Goal: Task Accomplishment & Management: Manage account settings

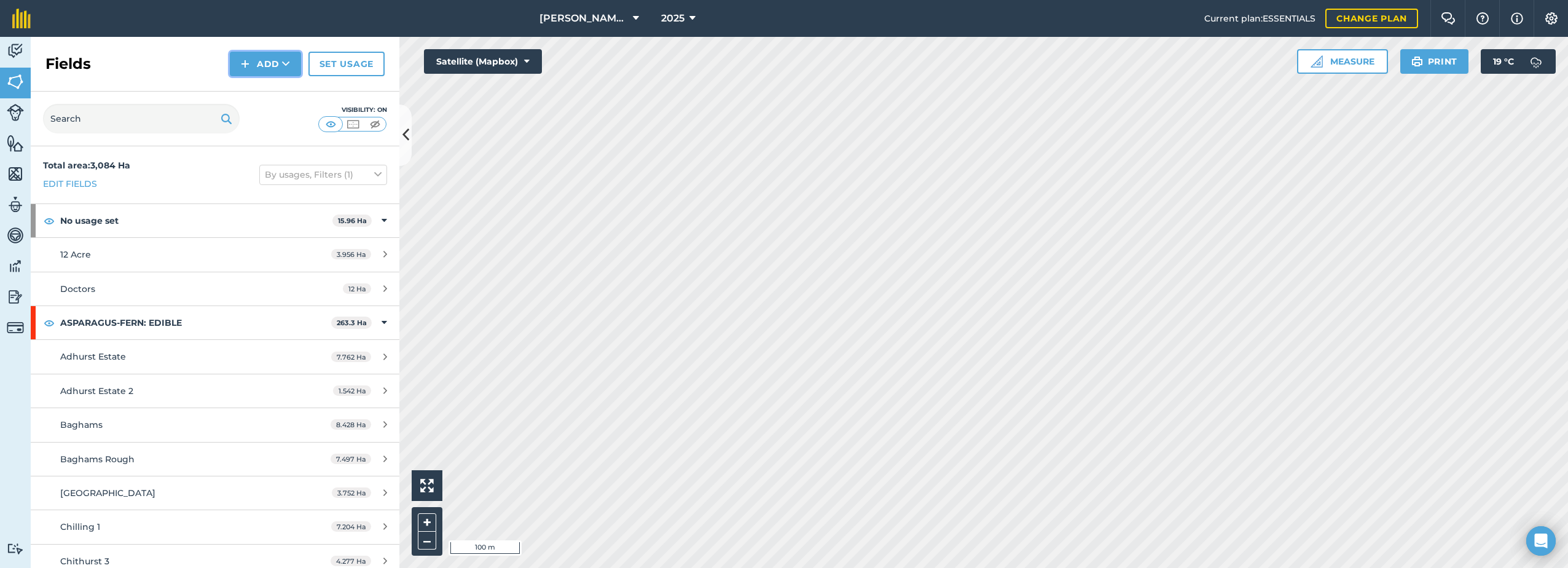
click at [263, 62] on button "Add" at bounding box center [266, 63] width 71 height 25
click at [258, 94] on link "Draw" at bounding box center [265, 92] width 68 height 27
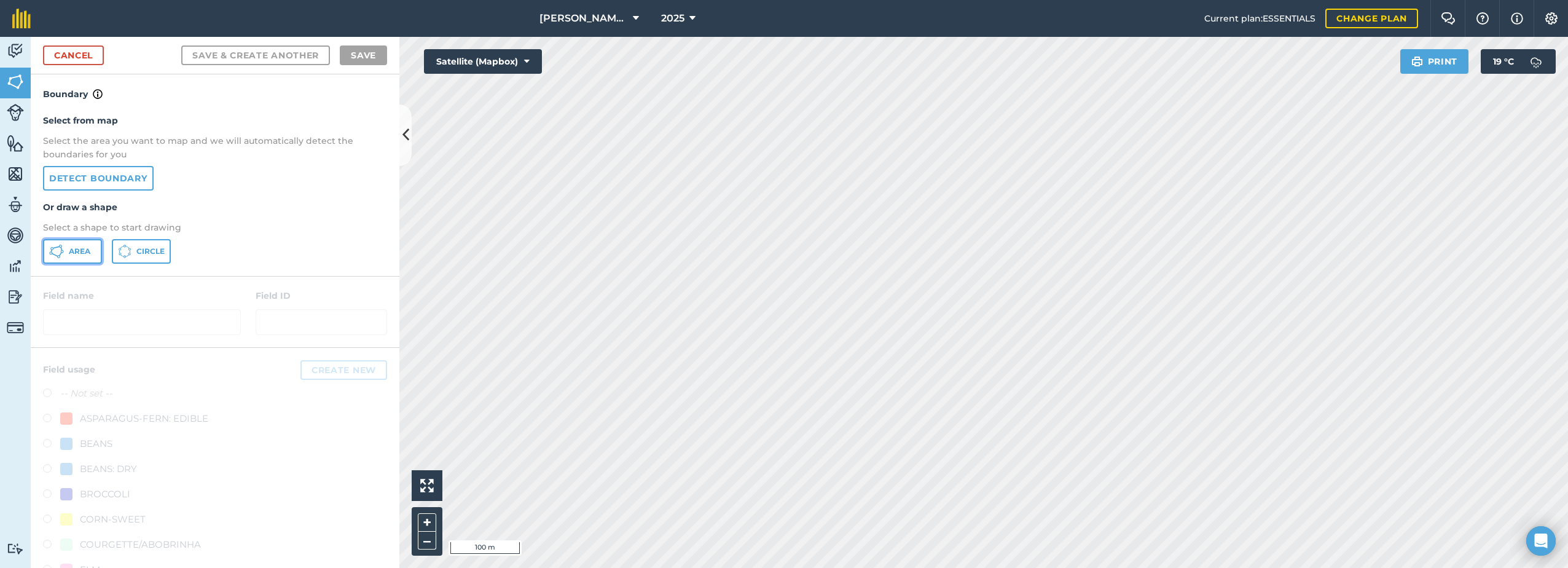
click at [66, 254] on button "Area" at bounding box center [72, 251] width 59 height 25
click at [69, 60] on link "Cancel" at bounding box center [74, 55] width 61 height 19
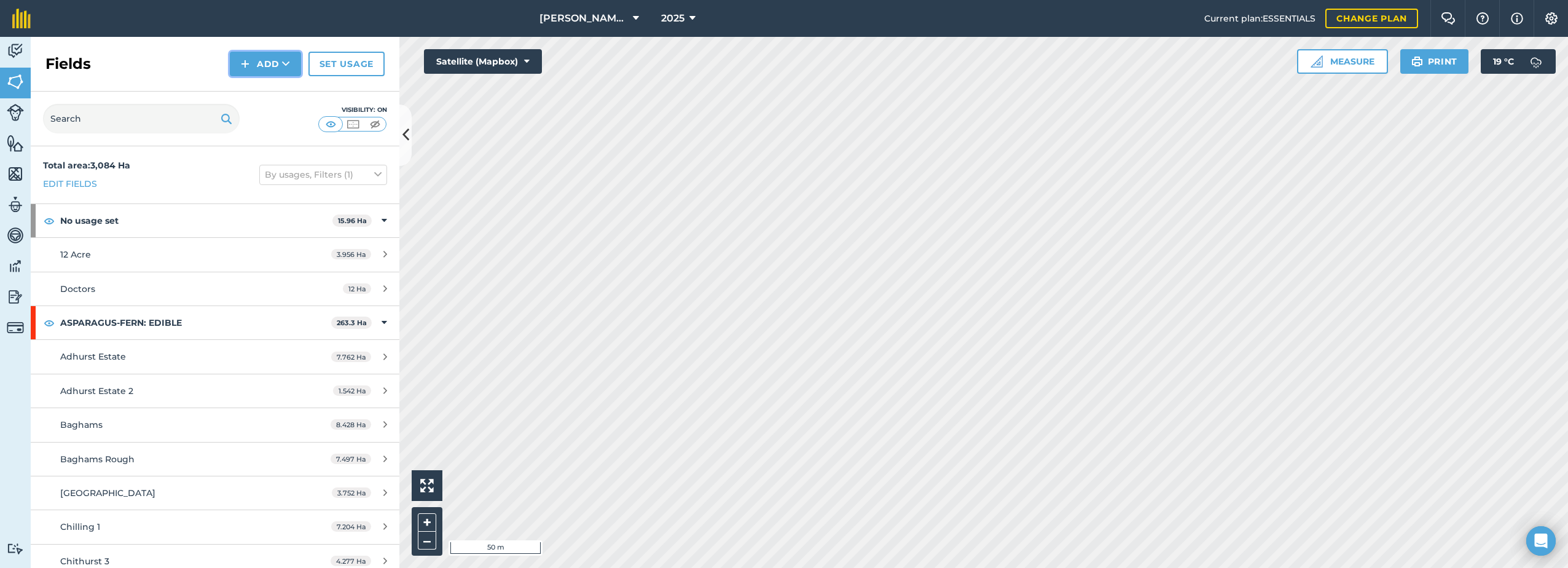
click at [240, 62] on button "Add" at bounding box center [266, 63] width 71 height 25
click at [255, 97] on link "Draw" at bounding box center [265, 92] width 68 height 27
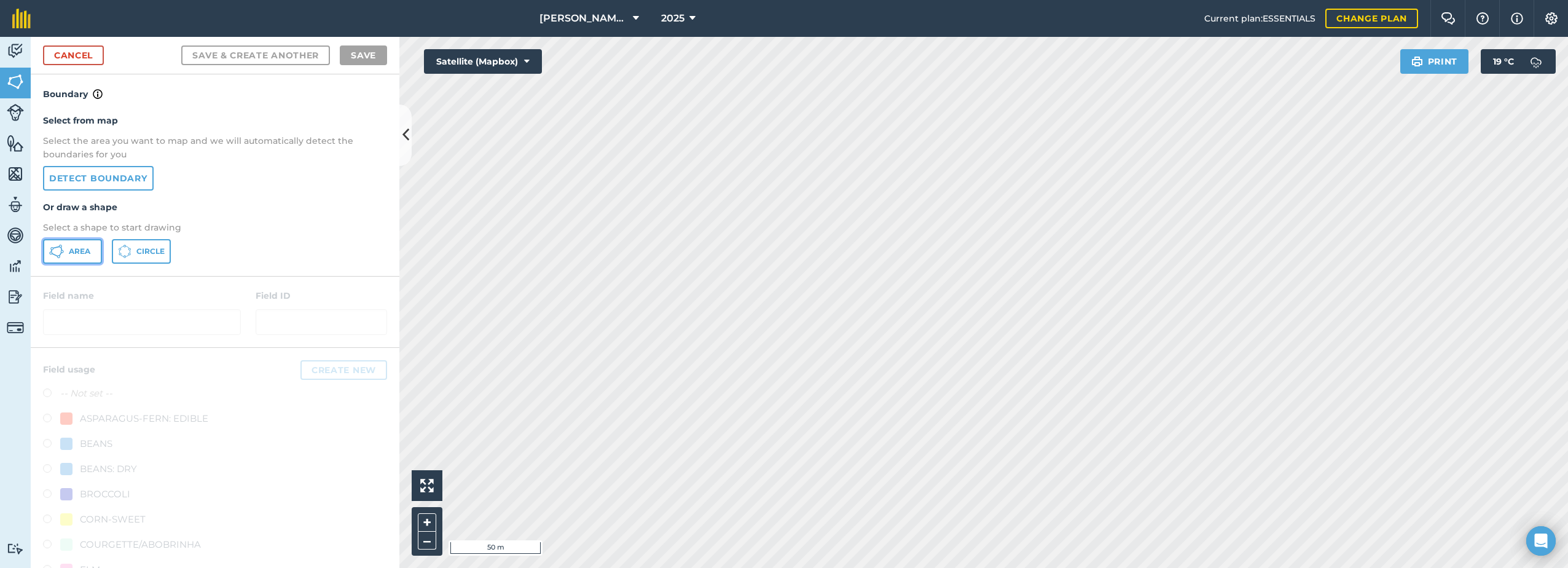
drag, startPoint x: 73, startPoint y: 255, endPoint x: 222, endPoint y: 272, distance: 150.0
click at [72, 255] on span "Area" at bounding box center [79, 251] width 22 height 10
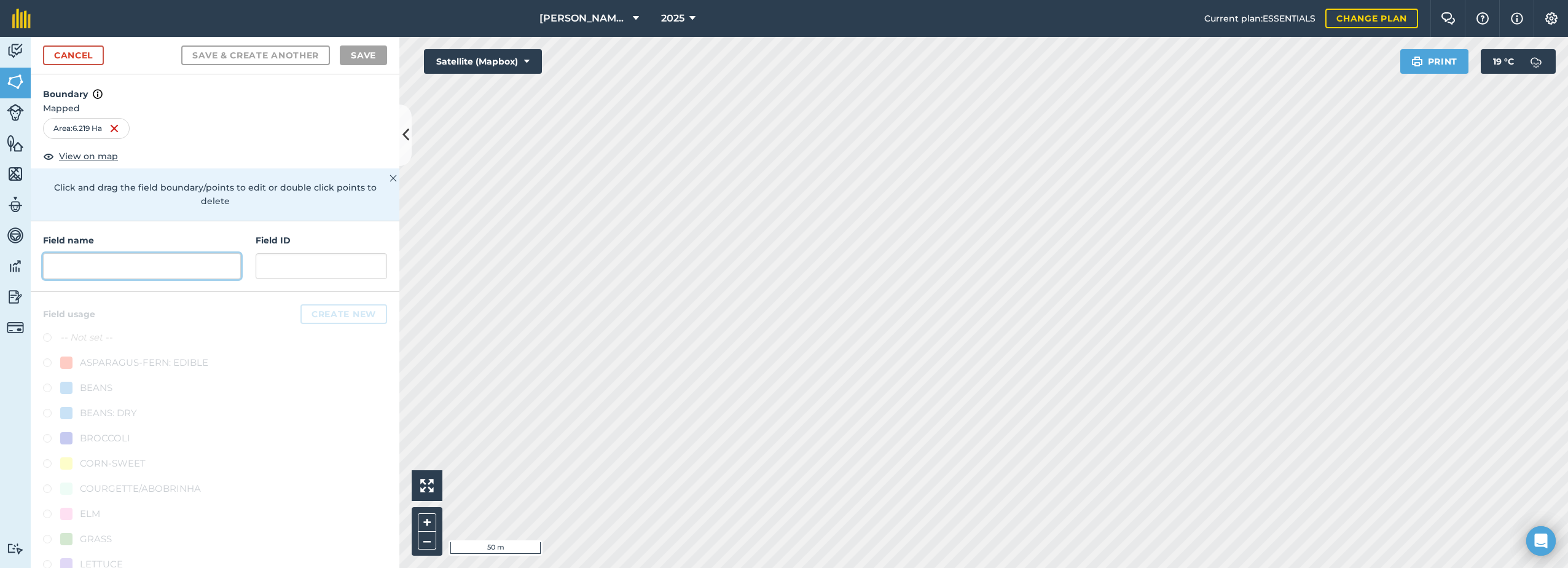
click at [157, 268] on input "text" at bounding box center [142, 266] width 198 height 26
click at [108, 262] on input "text" at bounding box center [142, 266] width 198 height 26
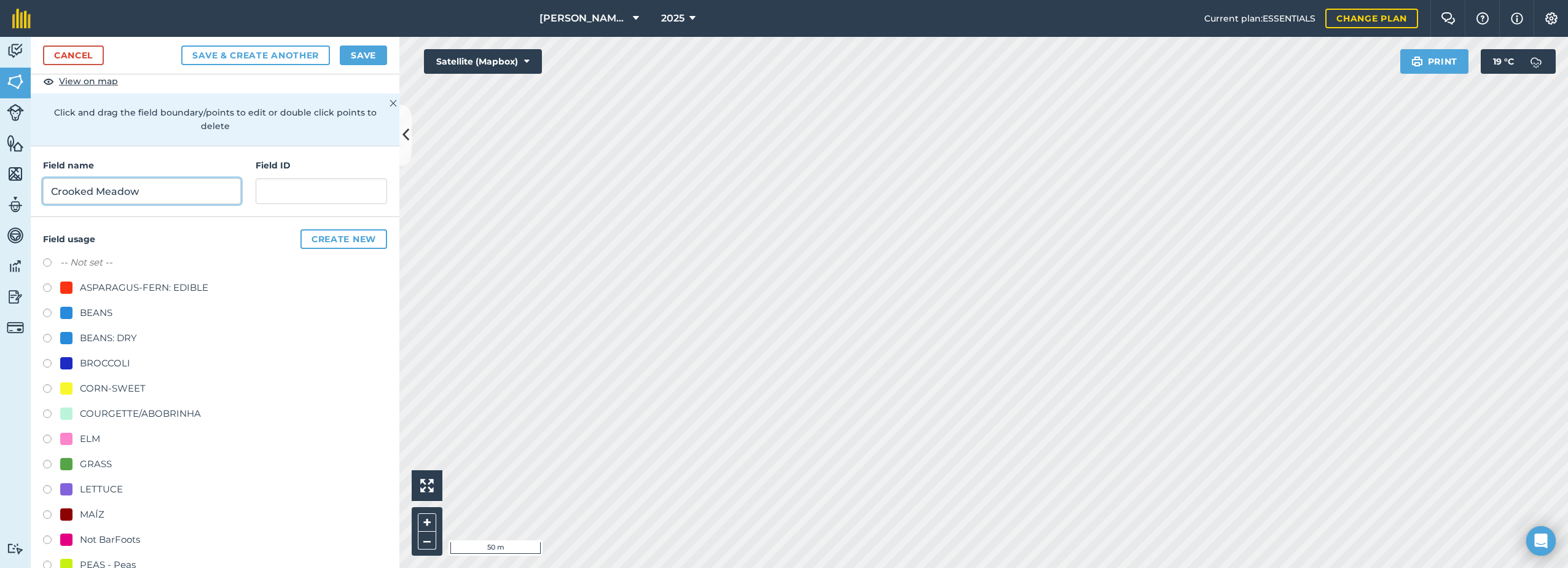
scroll to position [123, 0]
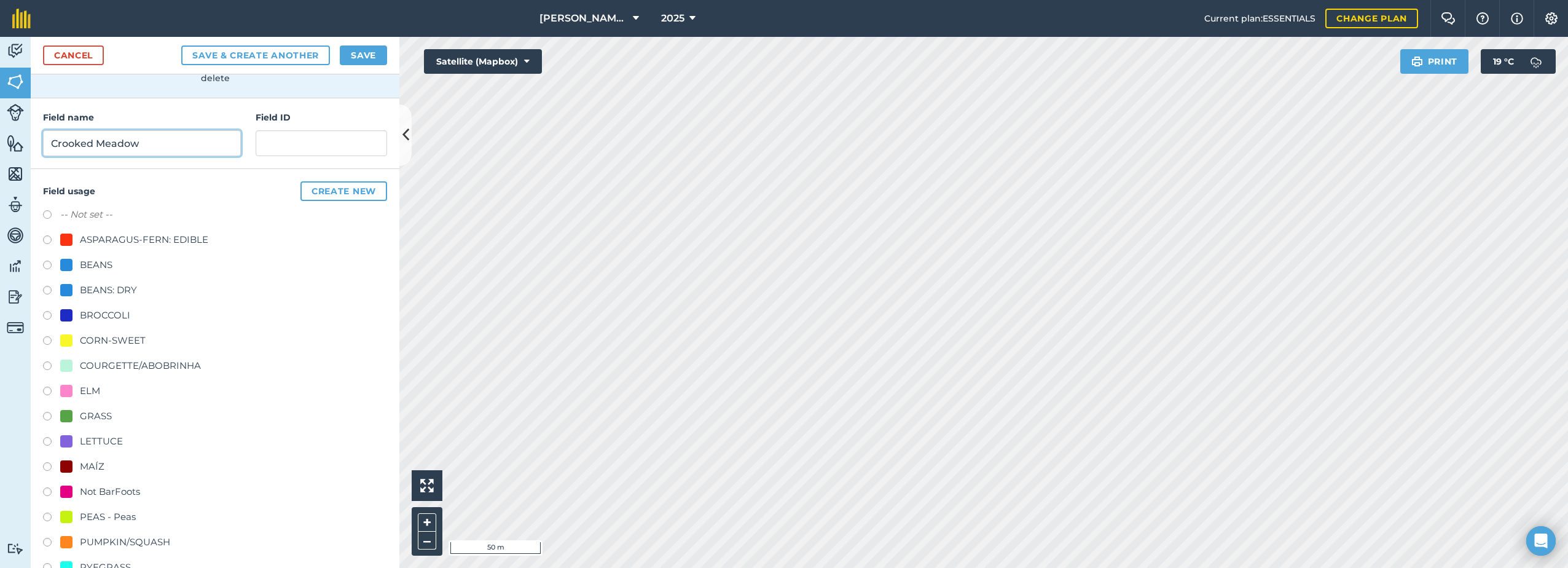
type input "Crooked Meadow"
click at [79, 417] on div "GRASS" at bounding box center [86, 416] width 51 height 15
radio input "true"
click at [364, 57] on button "Save" at bounding box center [363, 55] width 48 height 19
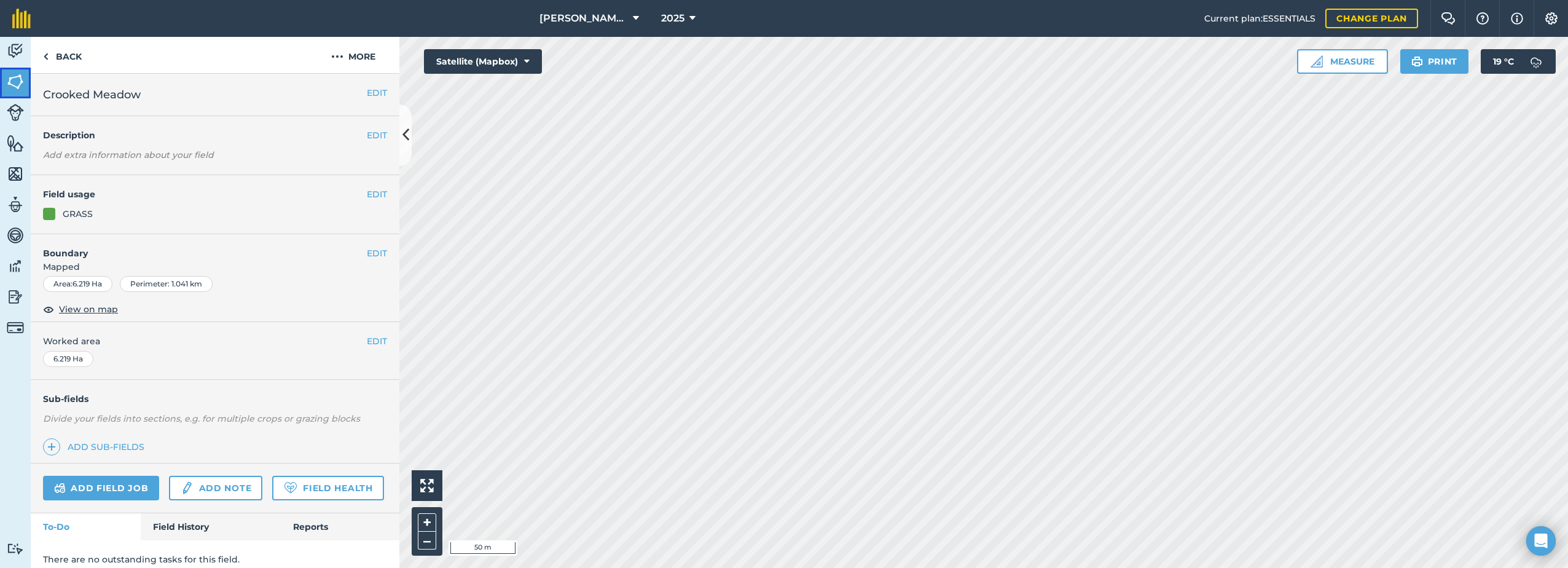
drag, startPoint x: 5, startPoint y: 83, endPoint x: 26, endPoint y: 86, distance: 21.2
click at [5, 83] on link "Fields" at bounding box center [15, 83] width 31 height 31
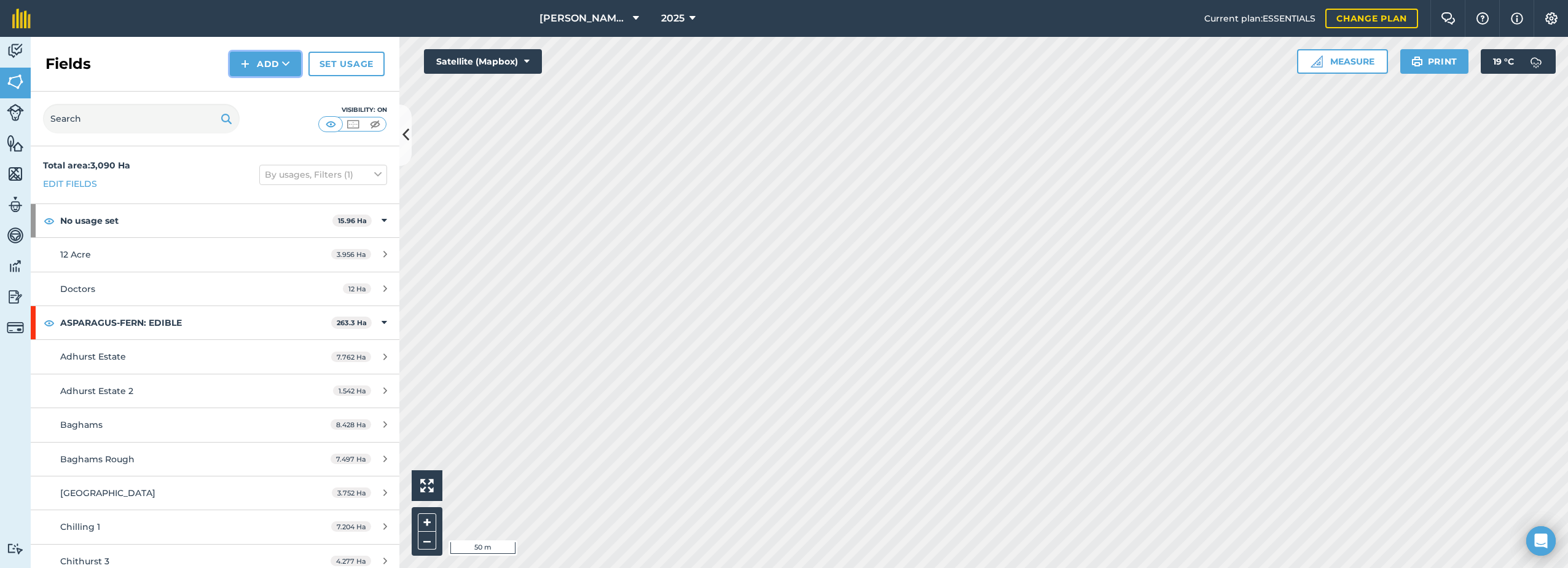
click at [238, 57] on button "Add" at bounding box center [266, 63] width 71 height 25
click at [243, 90] on link "Draw" at bounding box center [265, 92] width 68 height 27
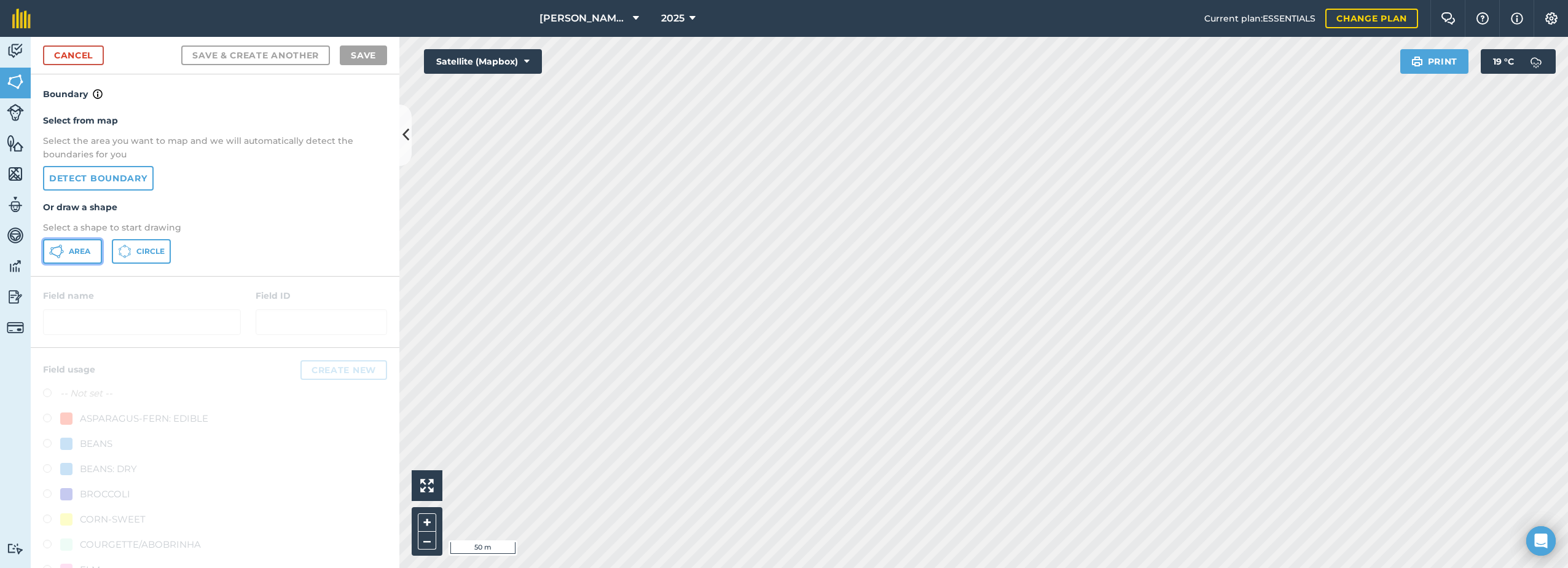
click at [54, 255] on icon at bounding box center [54, 255] width 7 height 4
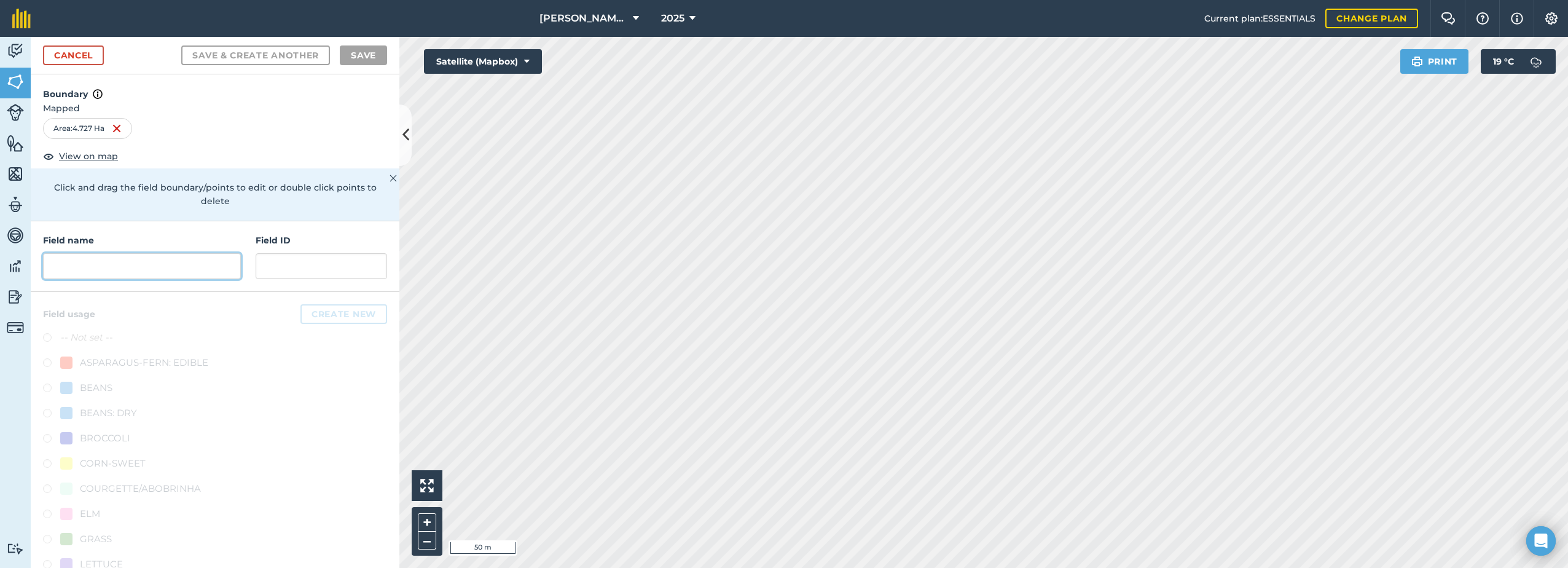
click at [140, 274] on input "text" at bounding box center [142, 266] width 198 height 26
click at [106, 266] on input "text" at bounding box center [142, 266] width 198 height 26
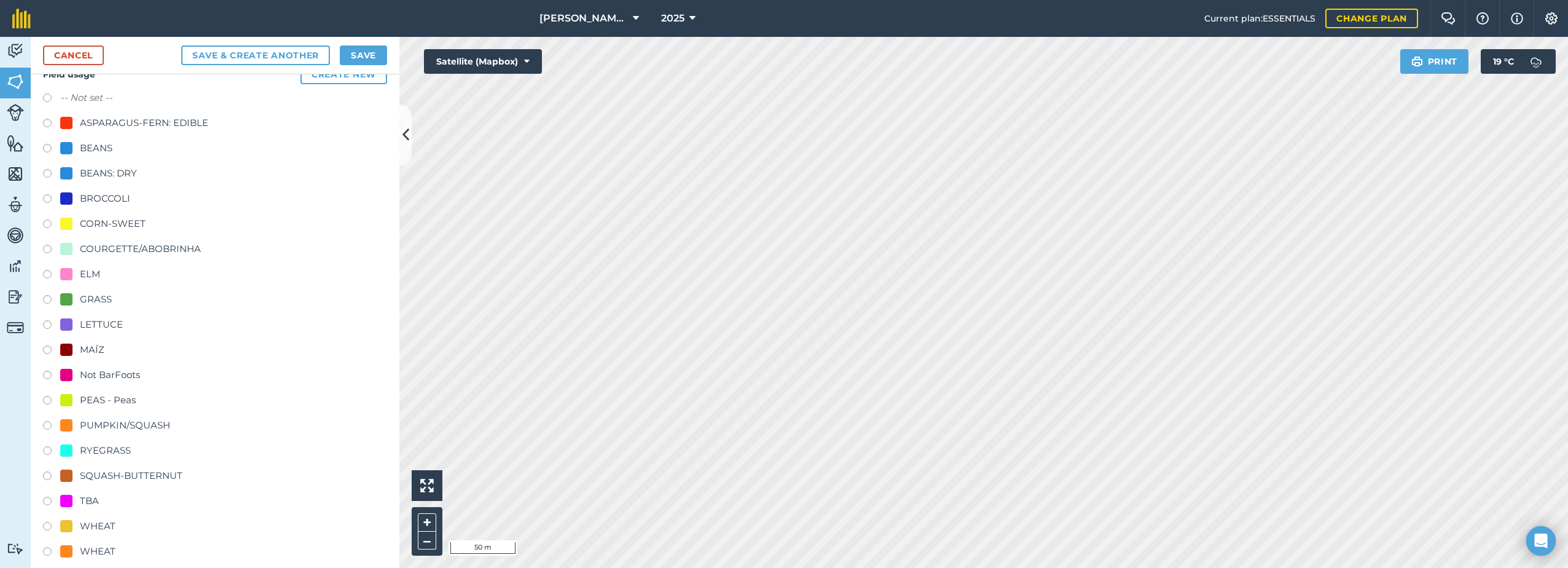
scroll to position [246, 0]
type input "[PERSON_NAME]"
click at [81, 495] on div "TBA" at bounding box center [89, 494] width 19 height 15
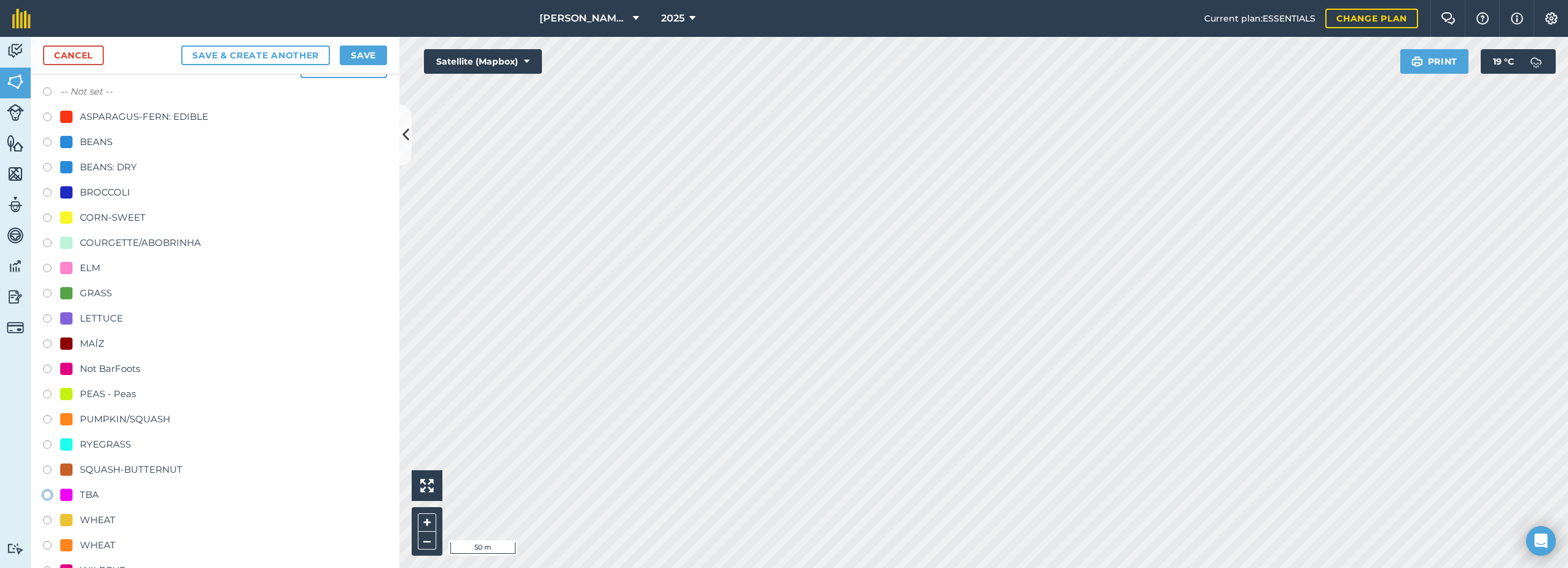
radio input "true"
click at [356, 54] on button "Save" at bounding box center [363, 55] width 48 height 19
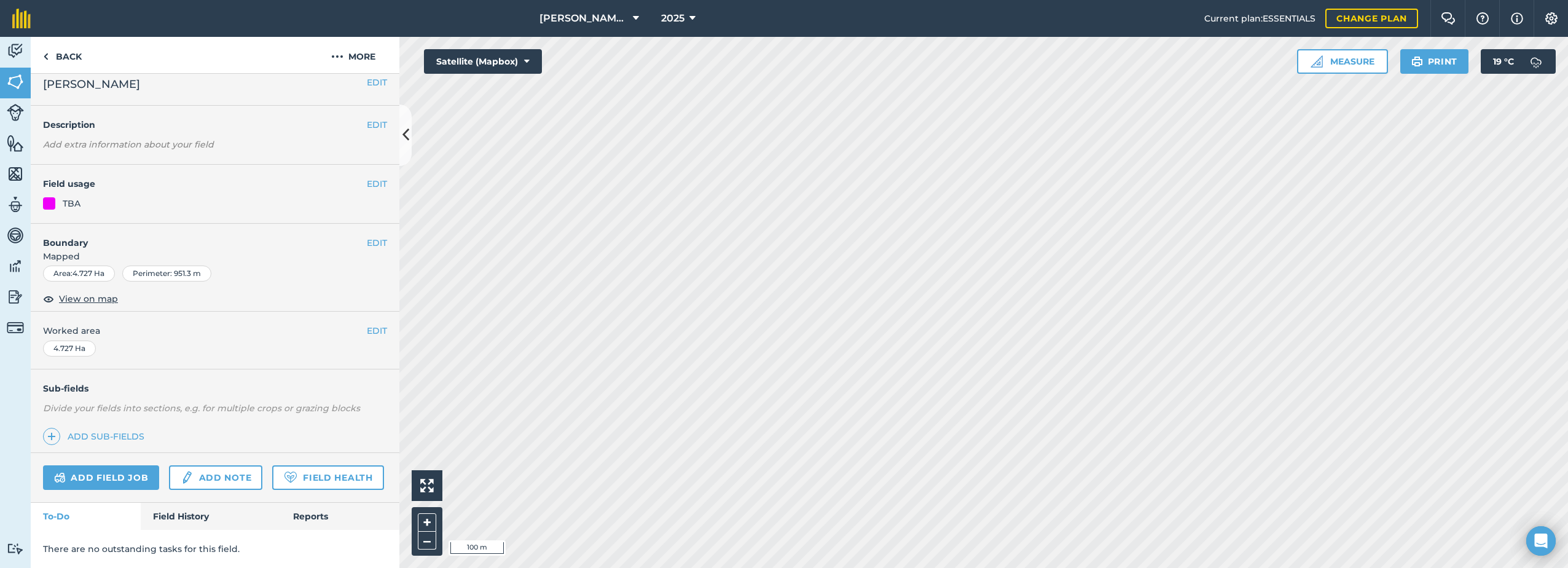
scroll to position [45, 0]
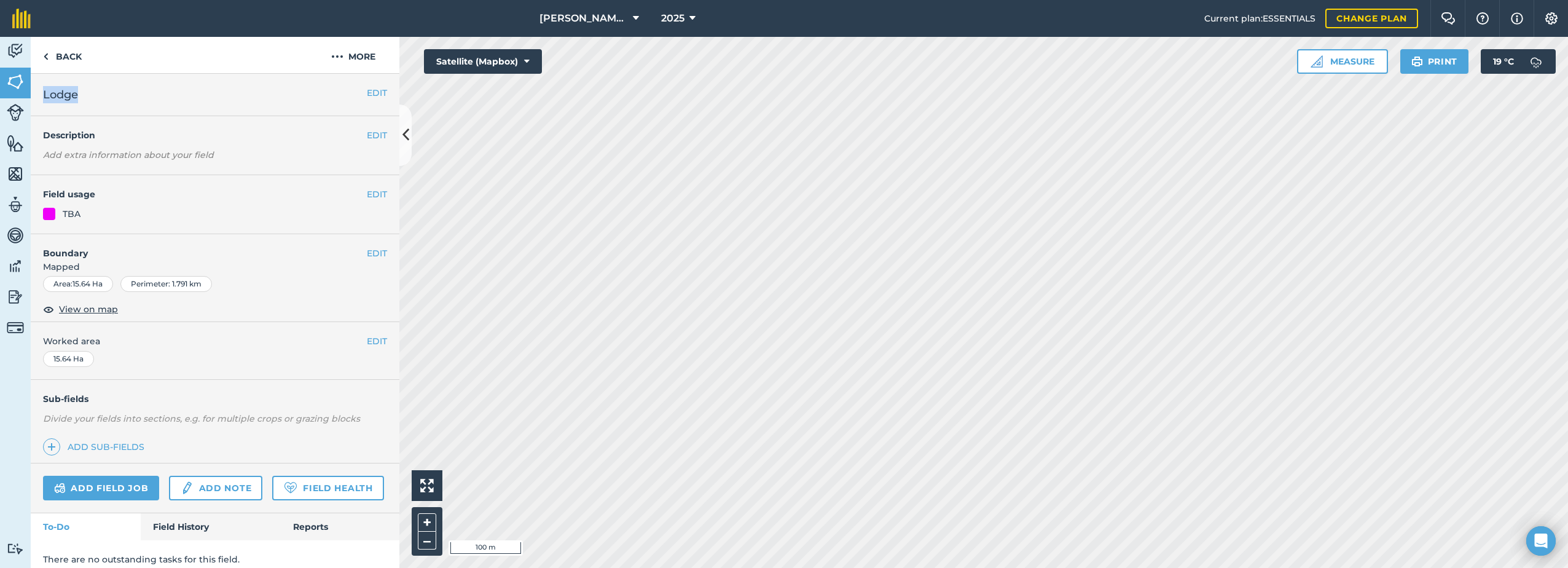
drag, startPoint x: 83, startPoint y: 94, endPoint x: 44, endPoint y: 95, distance: 39.0
click at [44, 95] on h2 "Lodge" at bounding box center [205, 95] width 324 height 17
copy span "Lodge"
click at [353, 55] on button "More" at bounding box center [354, 55] width 92 height 36
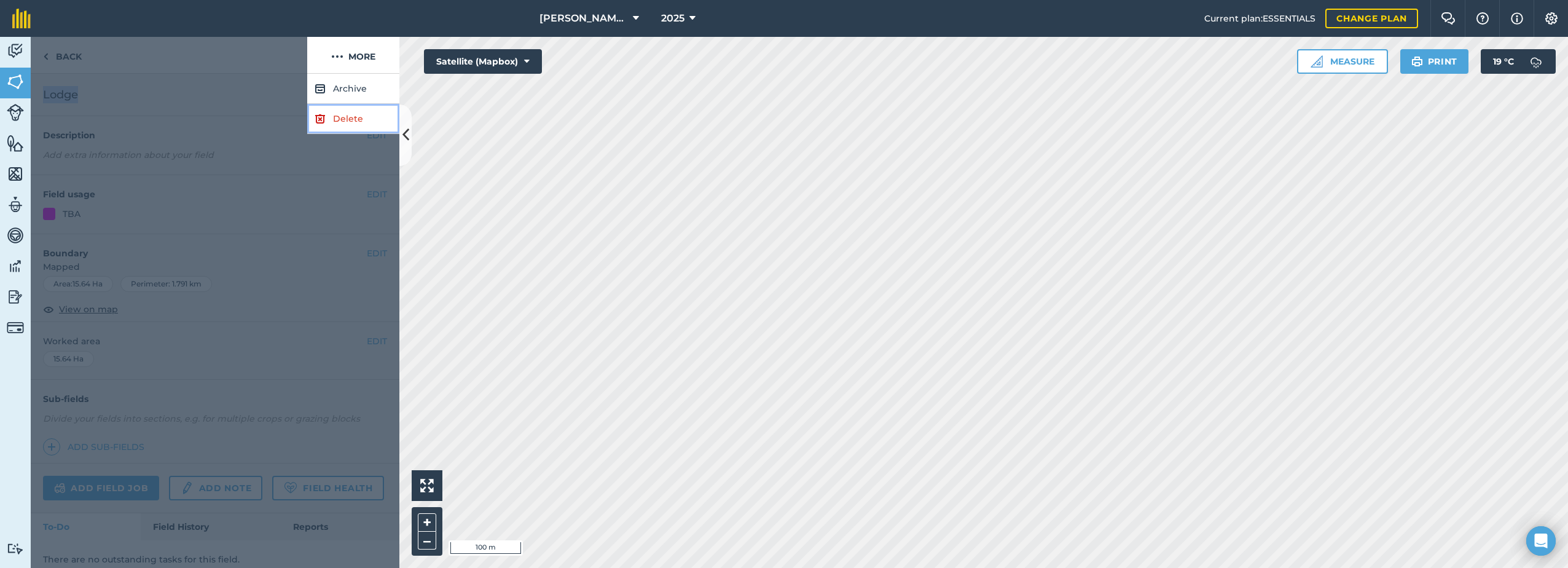
click at [318, 116] on img at bounding box center [320, 118] width 11 height 15
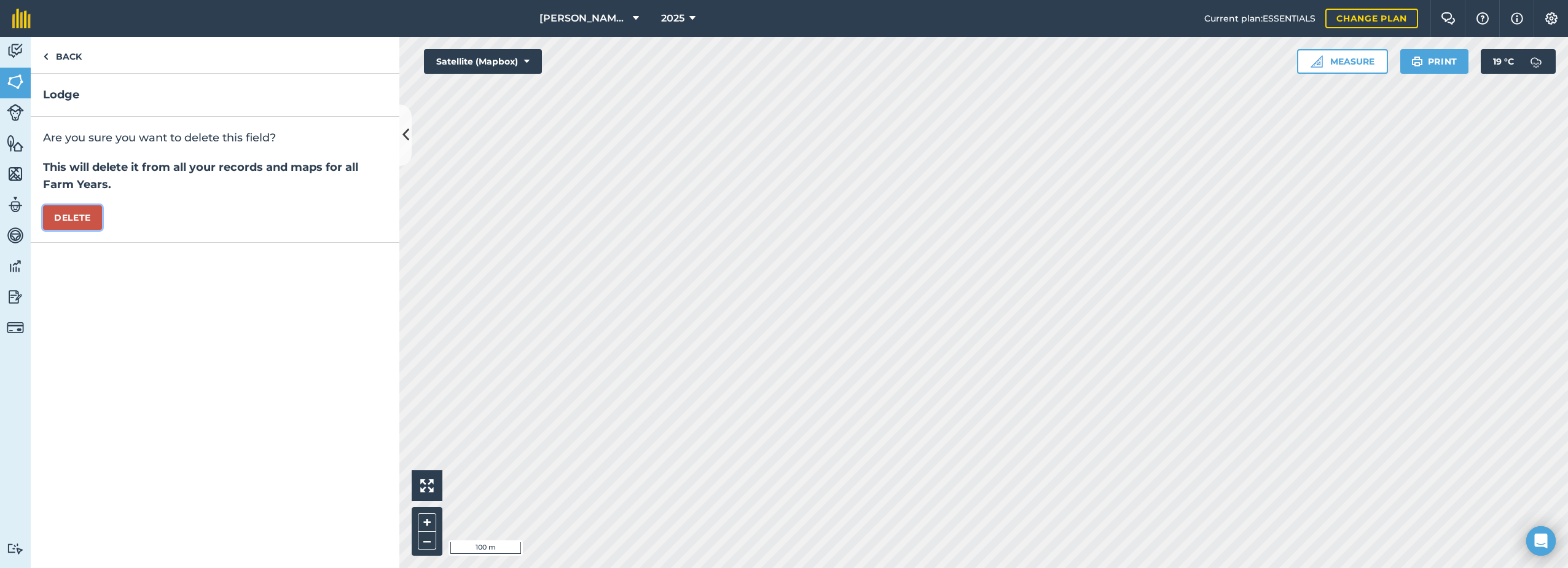
click at [77, 220] on button "Delete" at bounding box center [72, 217] width 59 height 25
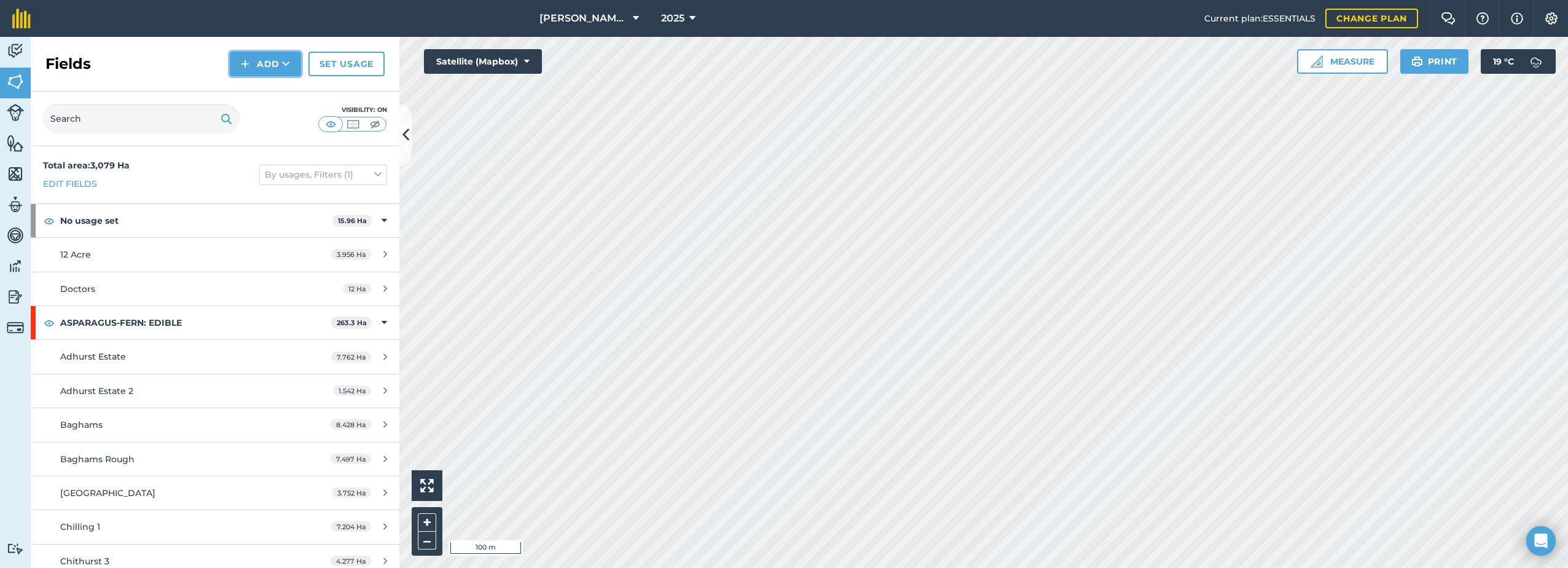
click at [261, 68] on button "Add" at bounding box center [266, 63] width 71 height 25
click at [252, 92] on link "Draw" at bounding box center [265, 92] width 68 height 27
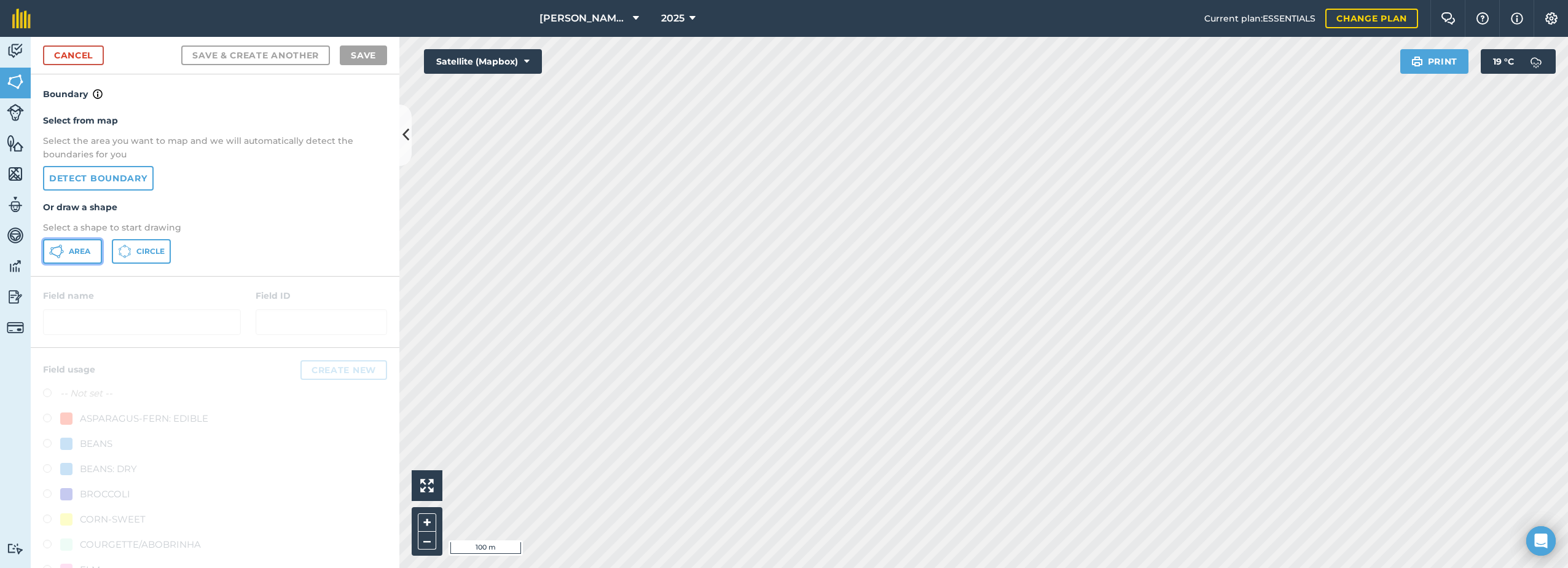
click at [57, 249] on icon at bounding box center [57, 252] width 15 height 15
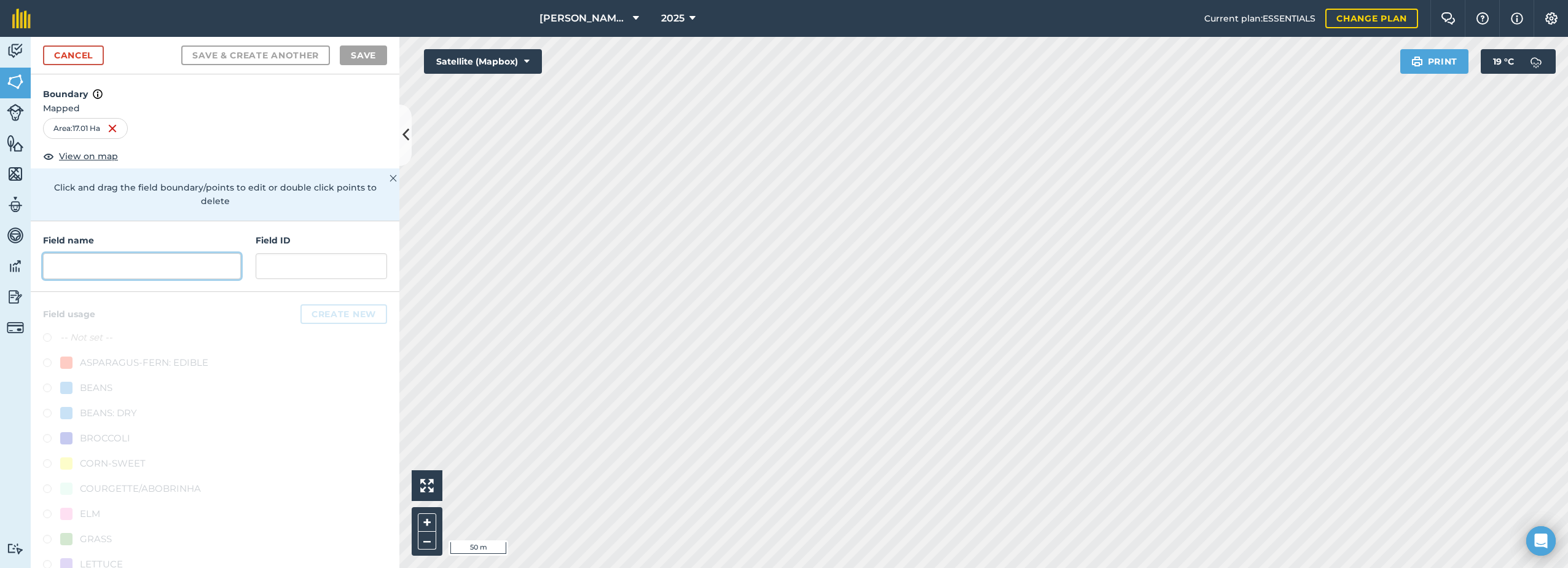
click at [98, 266] on input "text" at bounding box center [142, 266] width 198 height 26
paste input "Lodge"
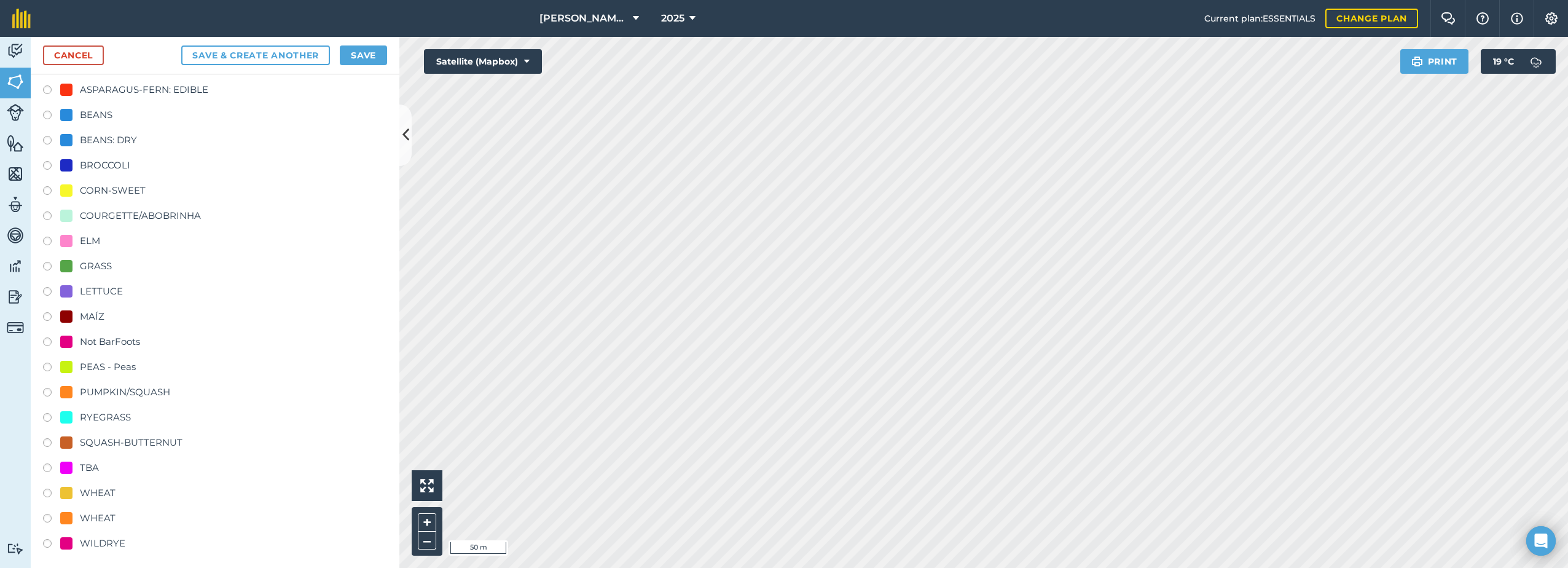
scroll to position [279, 0]
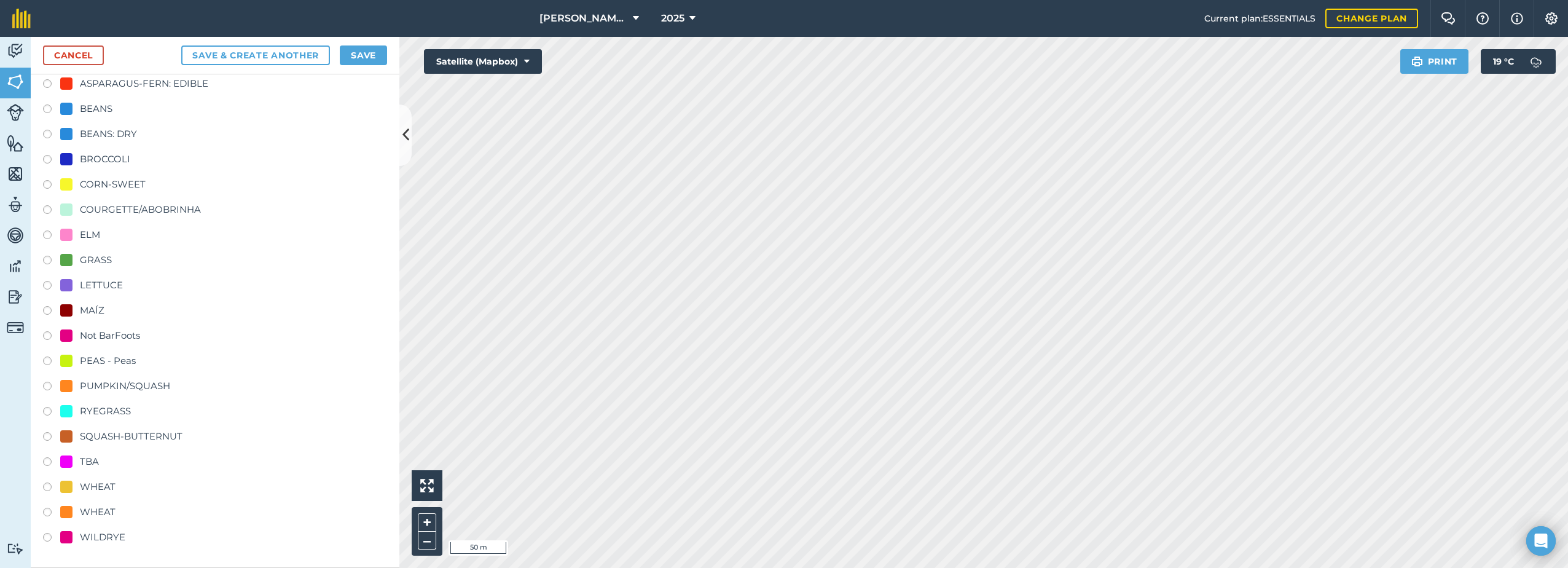
type input "Lodge"
click at [74, 459] on div "TBA" at bounding box center [80, 462] width 39 height 15
radio input "true"
click at [381, 57] on button "Save" at bounding box center [363, 55] width 48 height 19
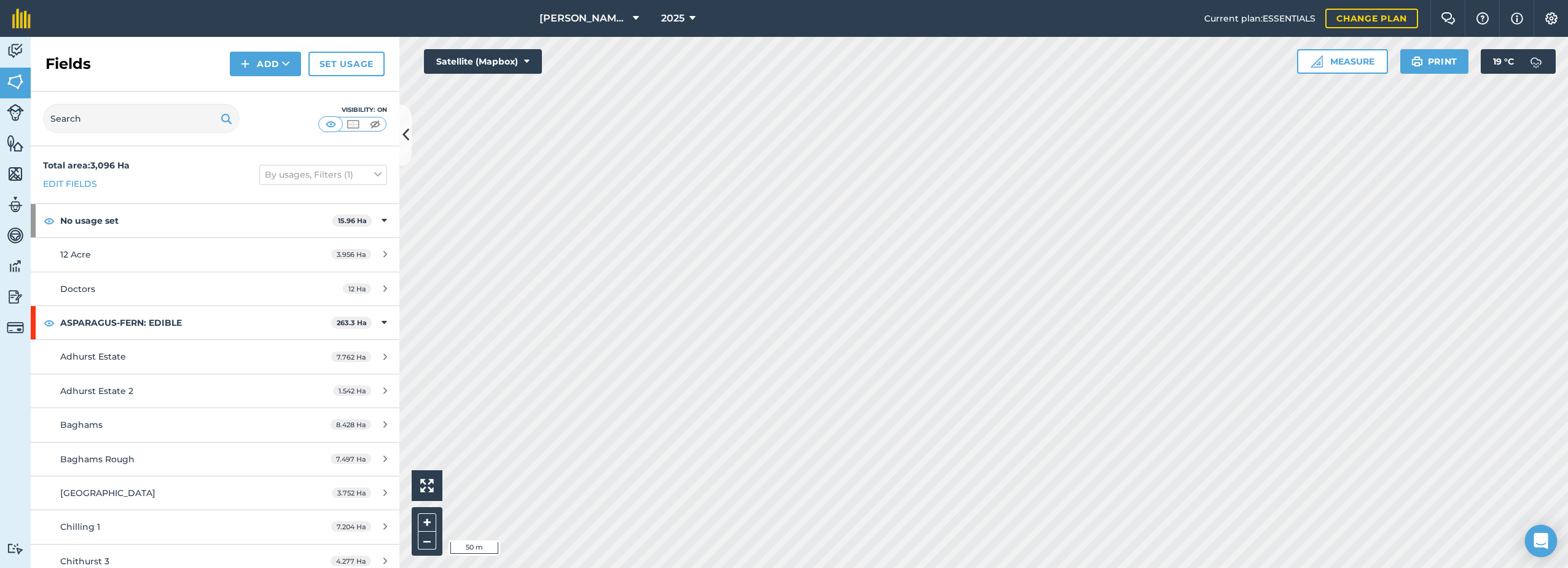
click at [1543, 544] on icon "Open Intercom Messenger" at bounding box center [1540, 540] width 16 height 16
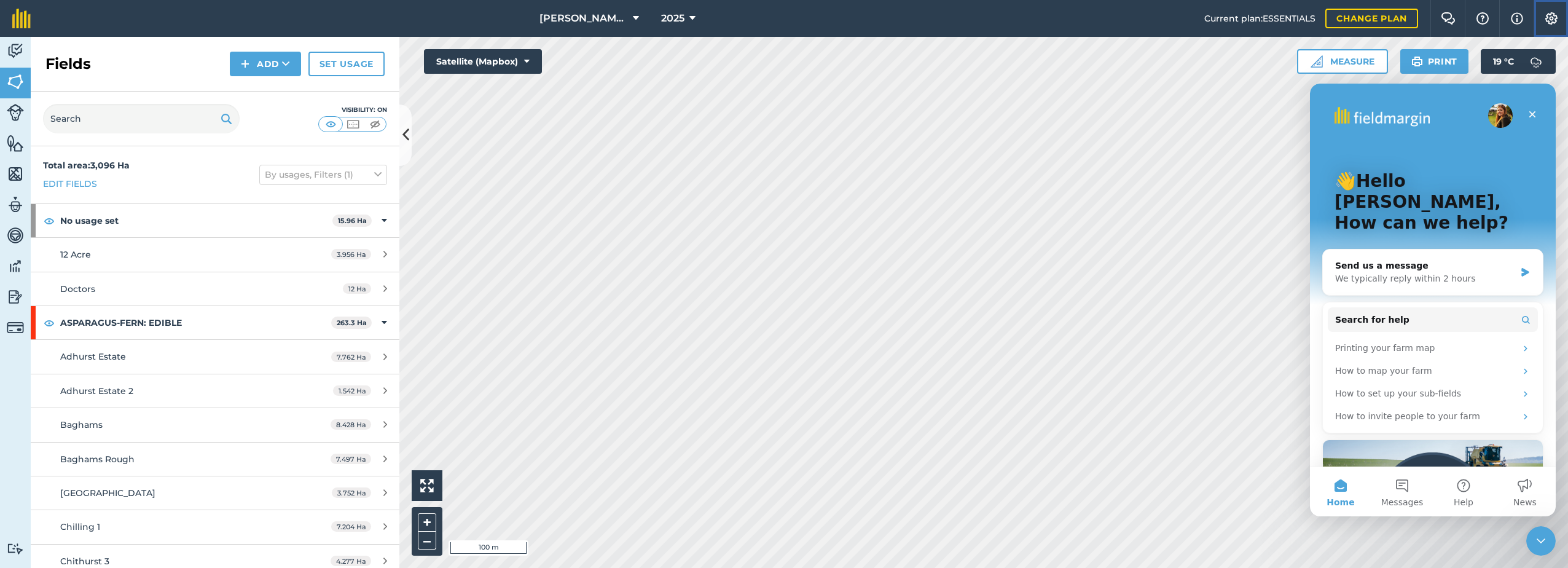
click at [1558, 15] on img at bounding box center [1552, 19] width 15 height 13
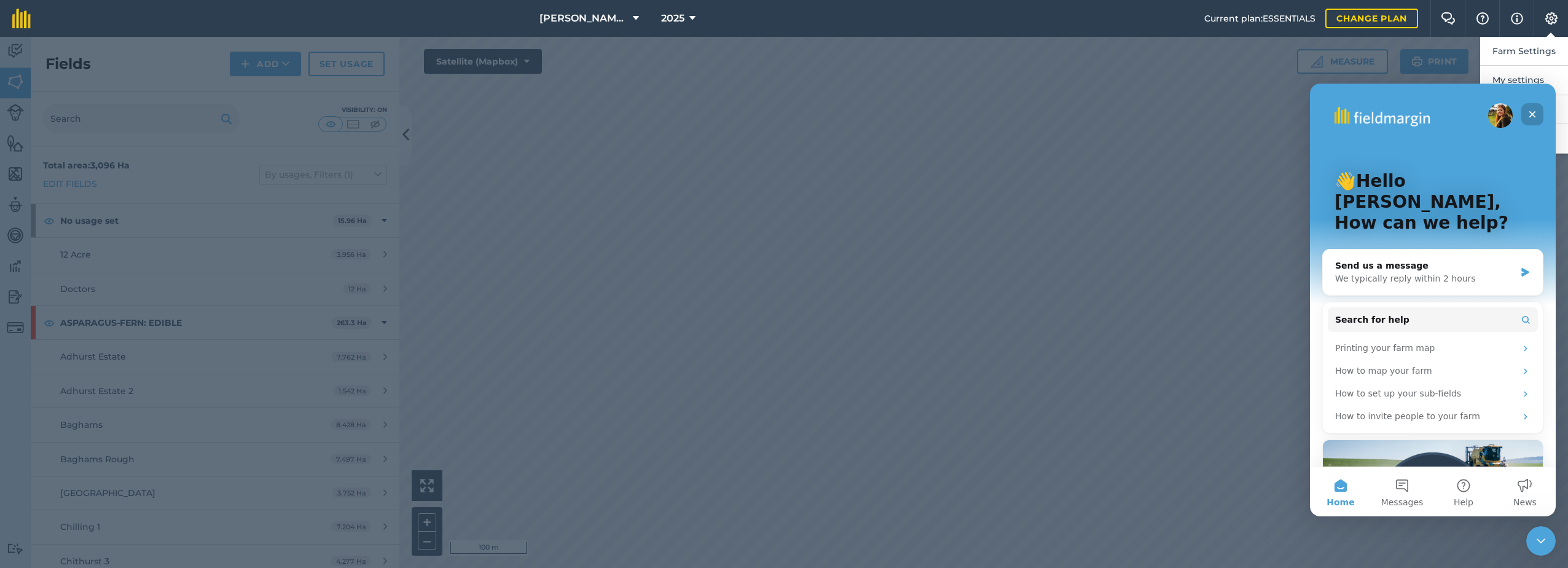
click at [1540, 118] on div "Close" at bounding box center [1533, 115] width 22 height 22
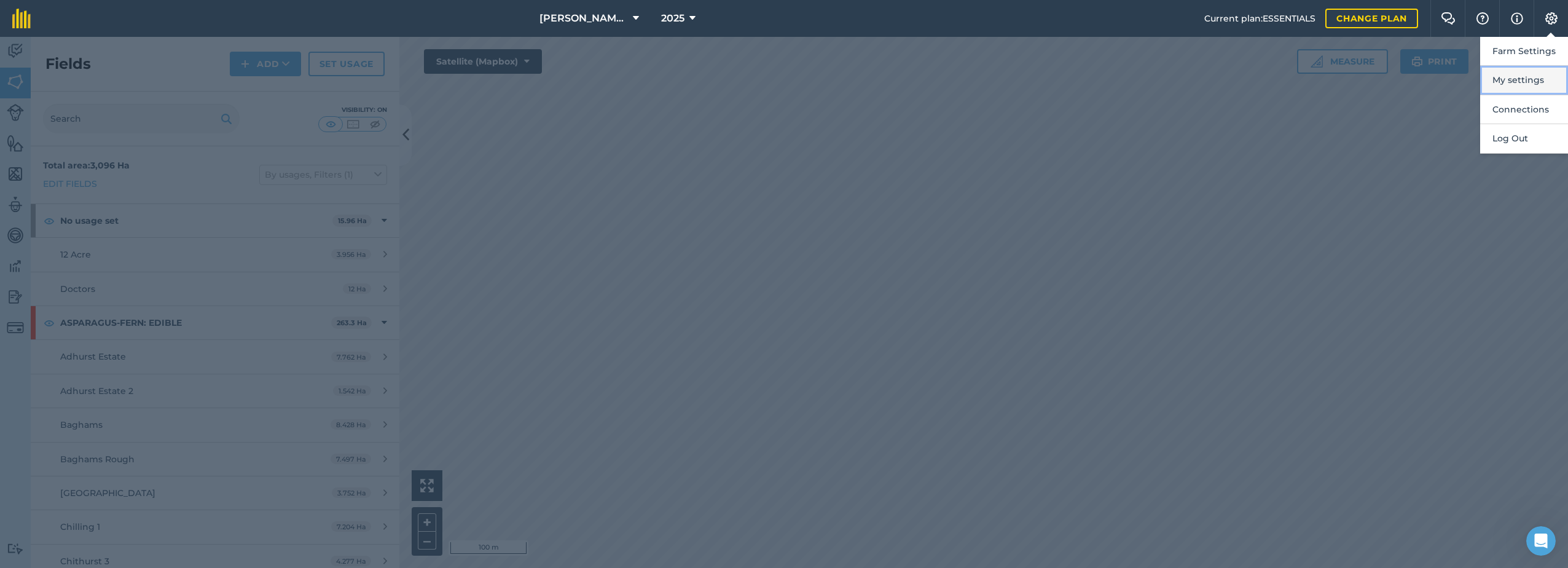
click at [1527, 79] on button "My settings" at bounding box center [1524, 80] width 88 height 29
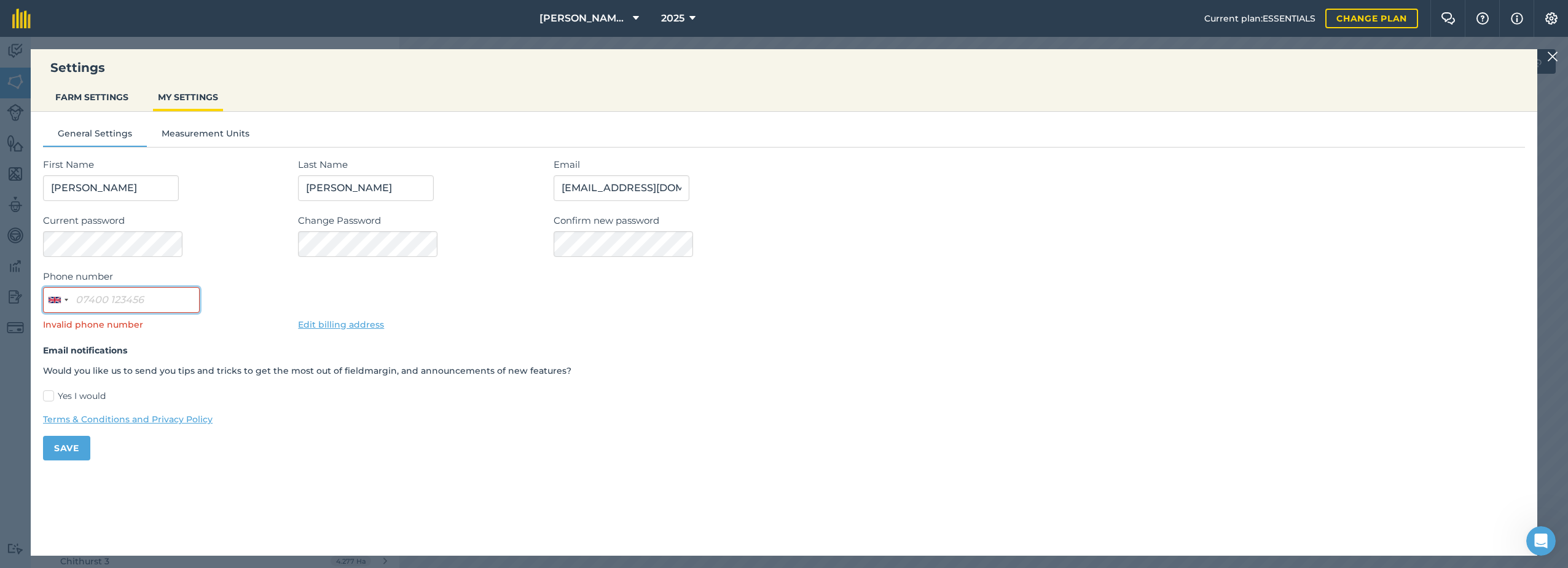
click at [106, 290] on input "Phone number" at bounding box center [121, 299] width 156 height 26
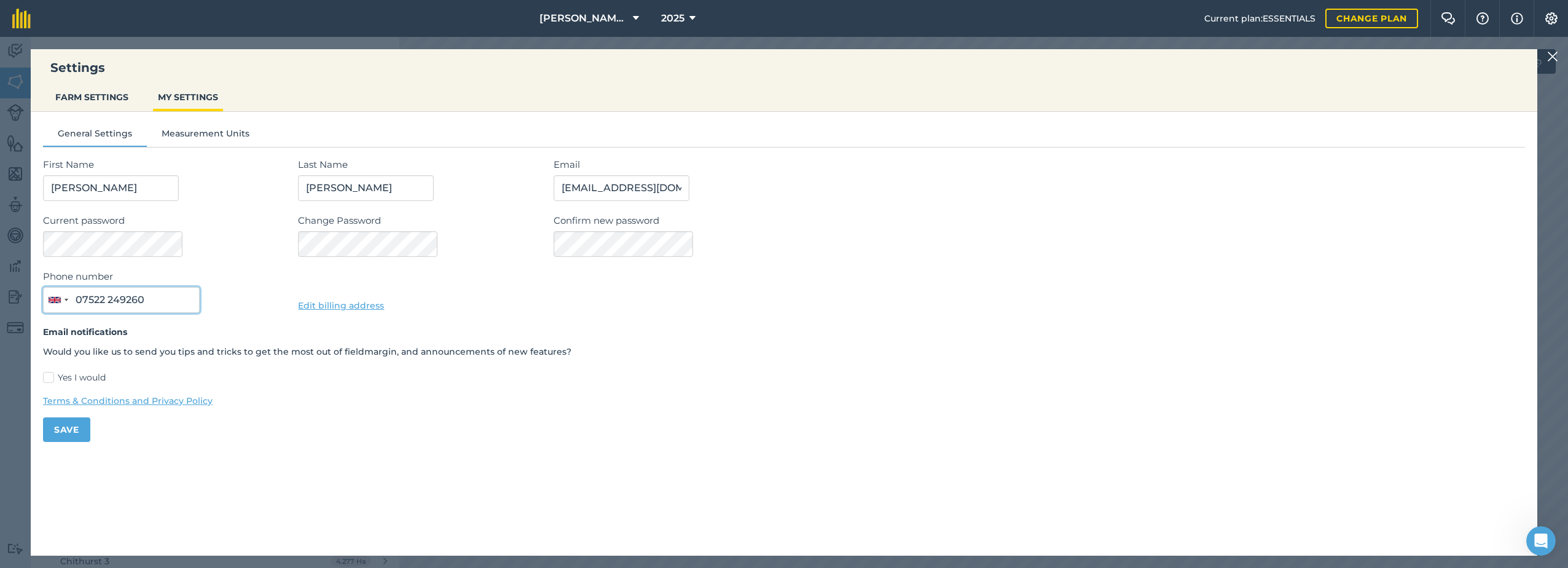
type input "07522 249260"
click at [579, 297] on div "Phone number United Kingdom +44 244 results found Afghanistan +93 Albania +355 …" at bounding box center [784, 290] width 1482 height 44
click at [67, 435] on button "Save" at bounding box center [67, 429] width 48 height 25
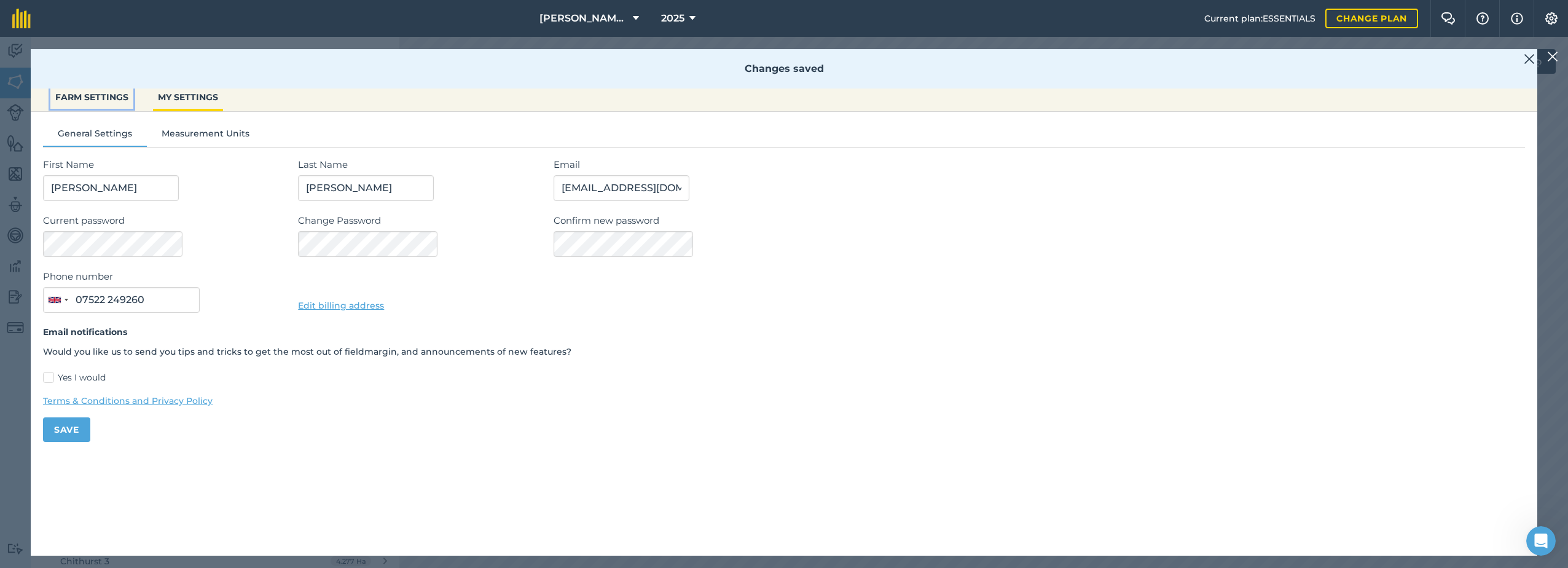
click at [64, 94] on button "FARM SETTINGS" at bounding box center [92, 97] width 83 height 23
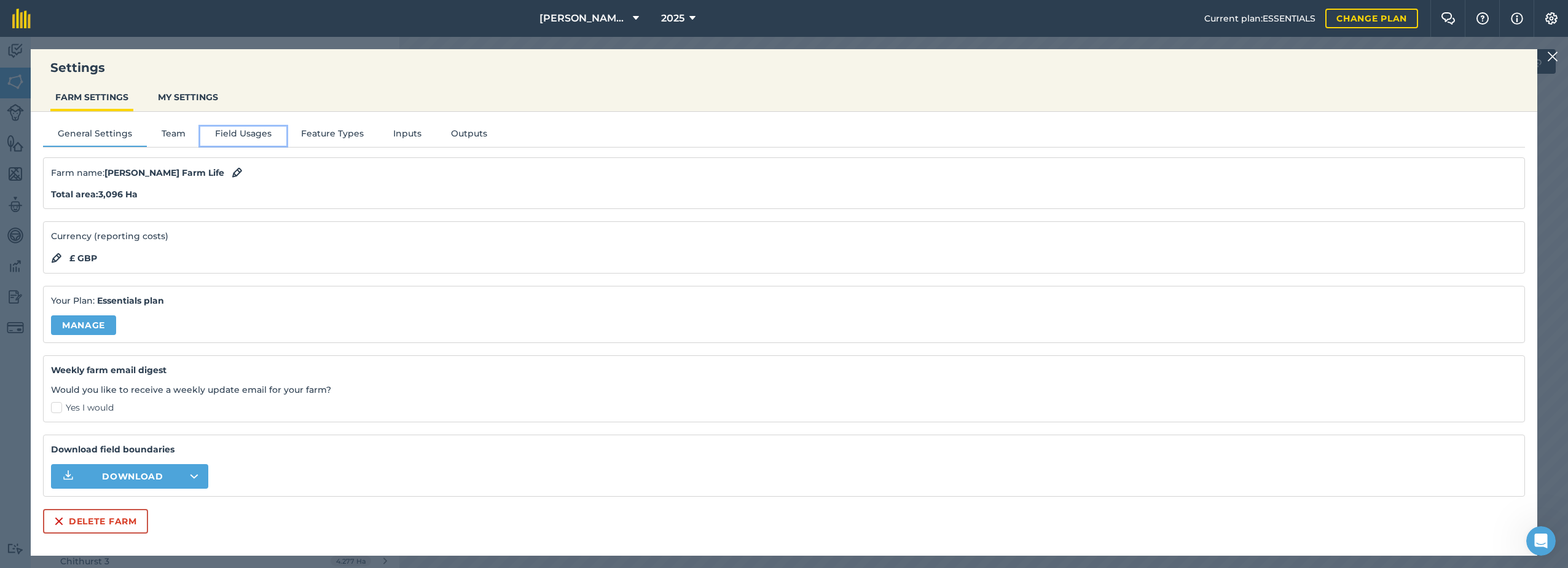
click at [244, 130] on button "Field Usages" at bounding box center [243, 135] width 86 height 19
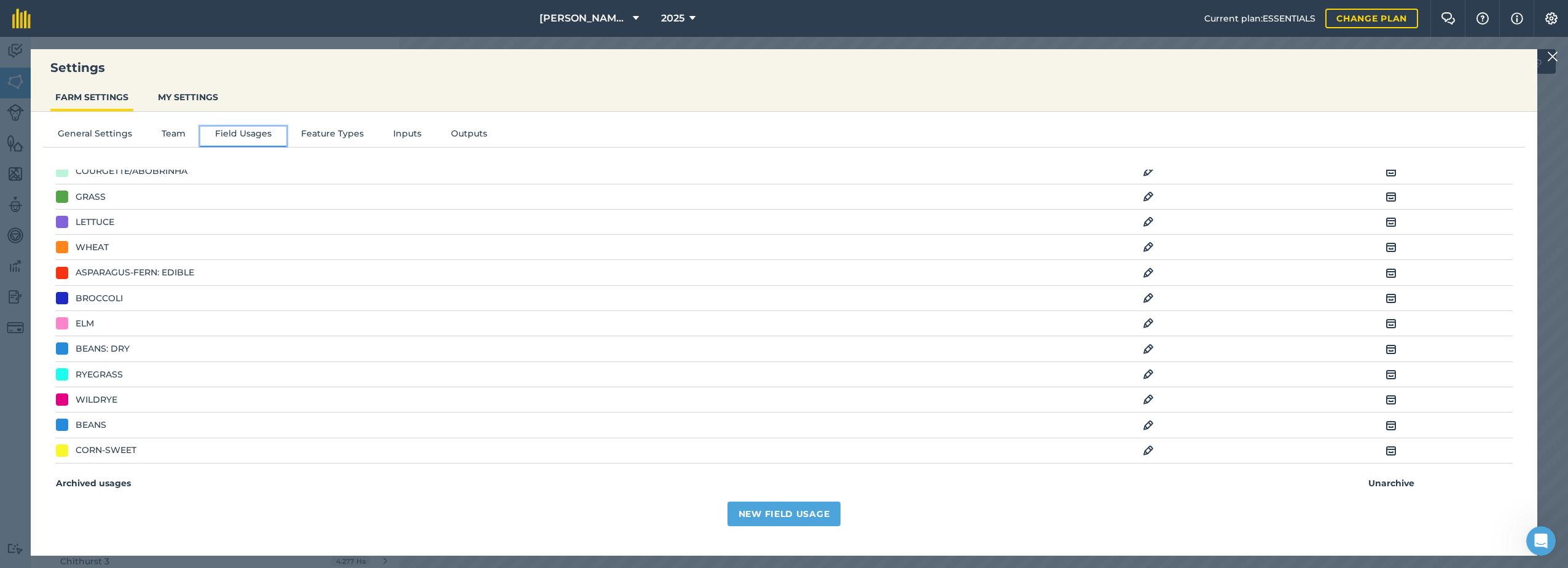
scroll to position [213, 0]
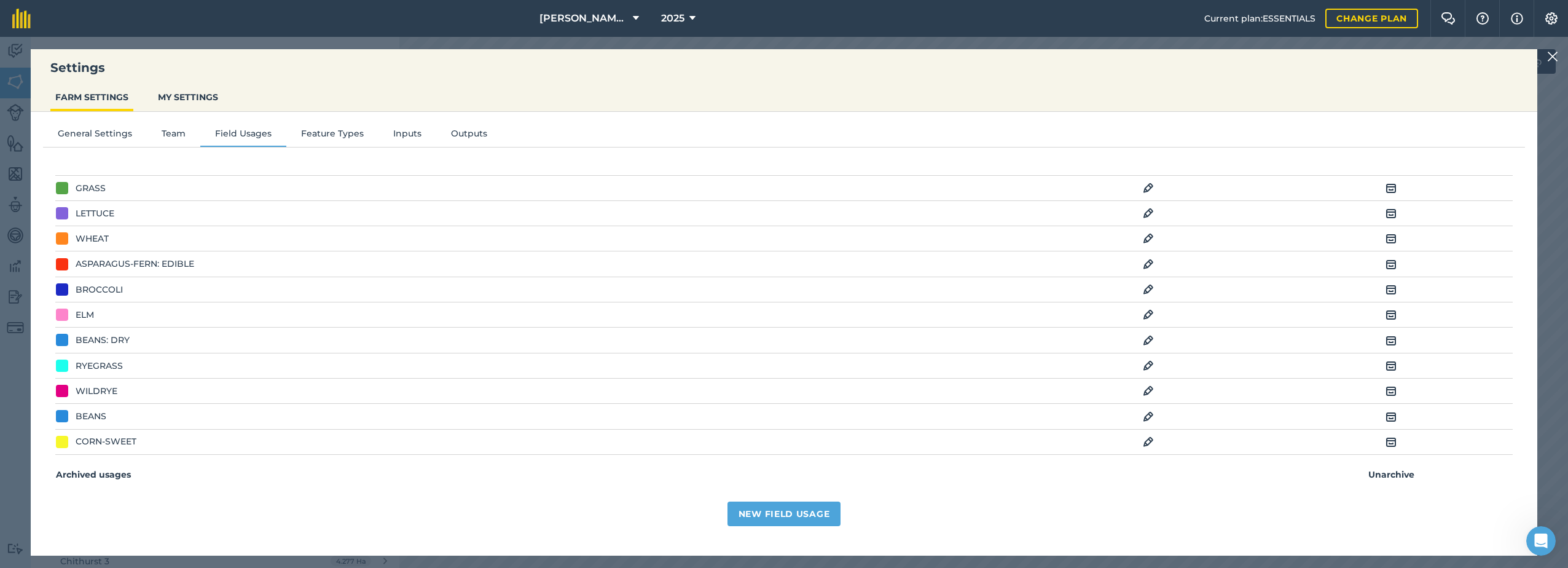
click at [1386, 342] on img at bounding box center [1391, 340] width 11 height 15
drag, startPoint x: 115, startPoint y: 466, endPoint x: 80, endPoint y: 496, distance: 46.1
click at [75, 496] on div "New Field Usage" at bounding box center [784, 510] width 1458 height 32
click at [97, 468] on div "BEANS: DRY" at bounding box center [103, 469] width 54 height 13
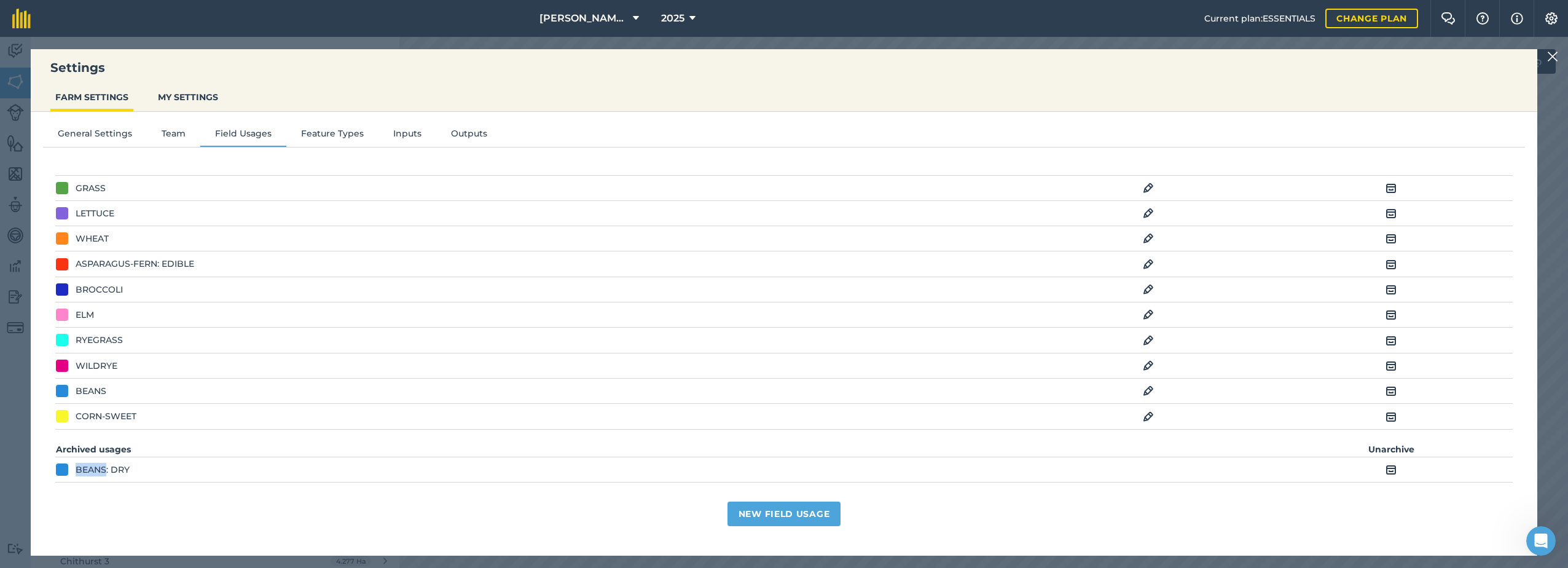
click at [97, 468] on div "BEANS: DRY" at bounding box center [103, 469] width 54 height 13
drag, startPoint x: 97, startPoint y: 468, endPoint x: 199, endPoint y: 487, distance: 103.8
click at [199, 487] on div "Field Usages EDIT Archive TBA EDIT Archive PEAS - Peas EDIT Archive Not BarFoot…" at bounding box center [784, 332] width 1458 height 325
click at [333, 135] on button "Feature Types" at bounding box center [333, 135] width 92 height 19
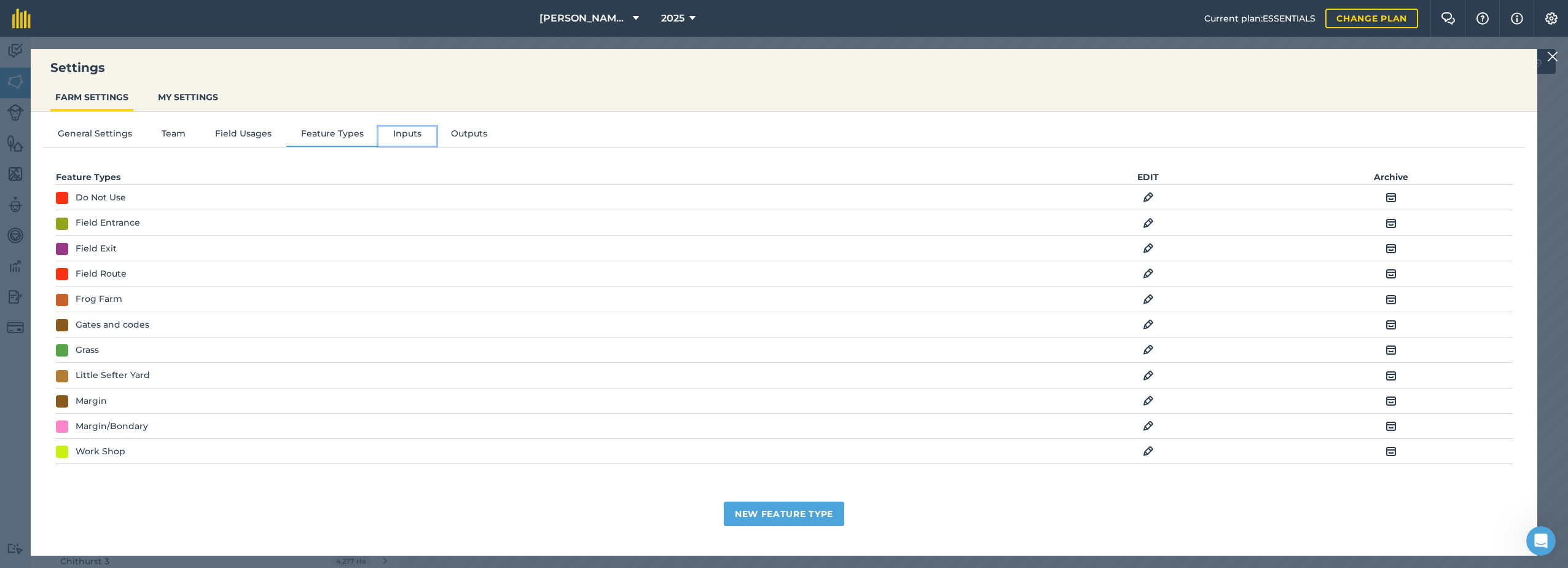
click at [411, 135] on button "Inputs" at bounding box center [407, 135] width 58 height 19
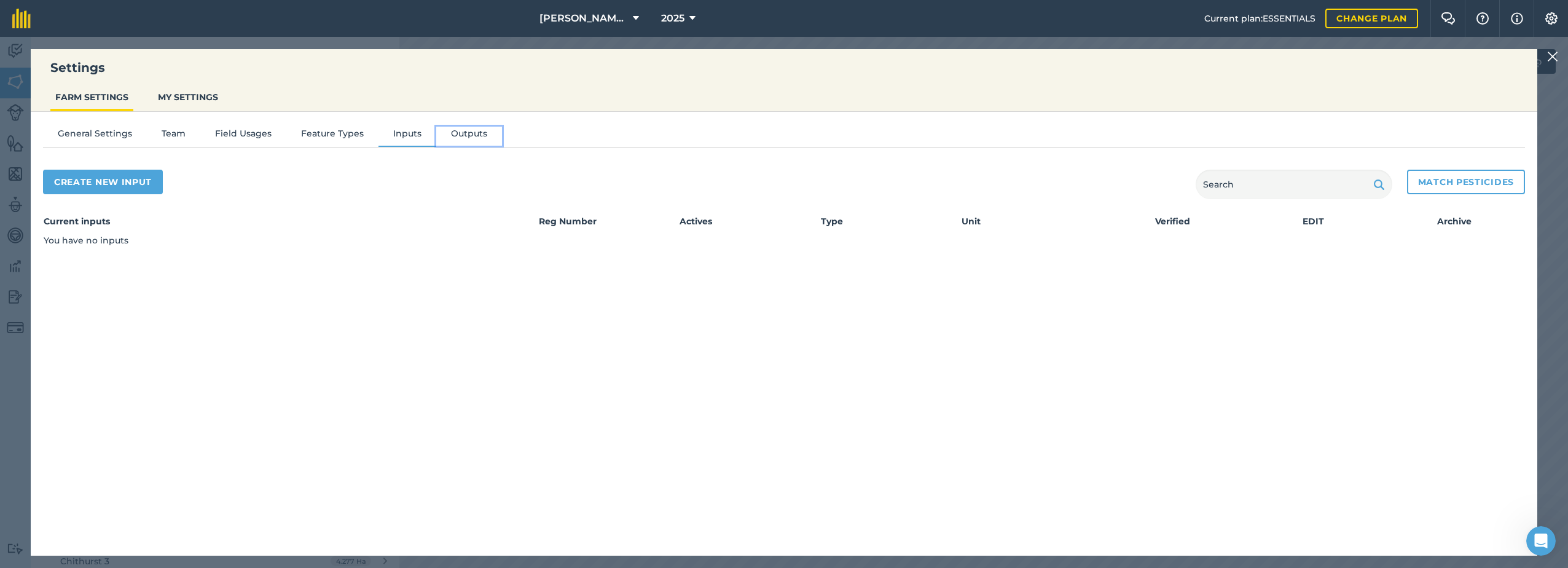
click at [462, 131] on button "Outputs" at bounding box center [469, 135] width 66 height 19
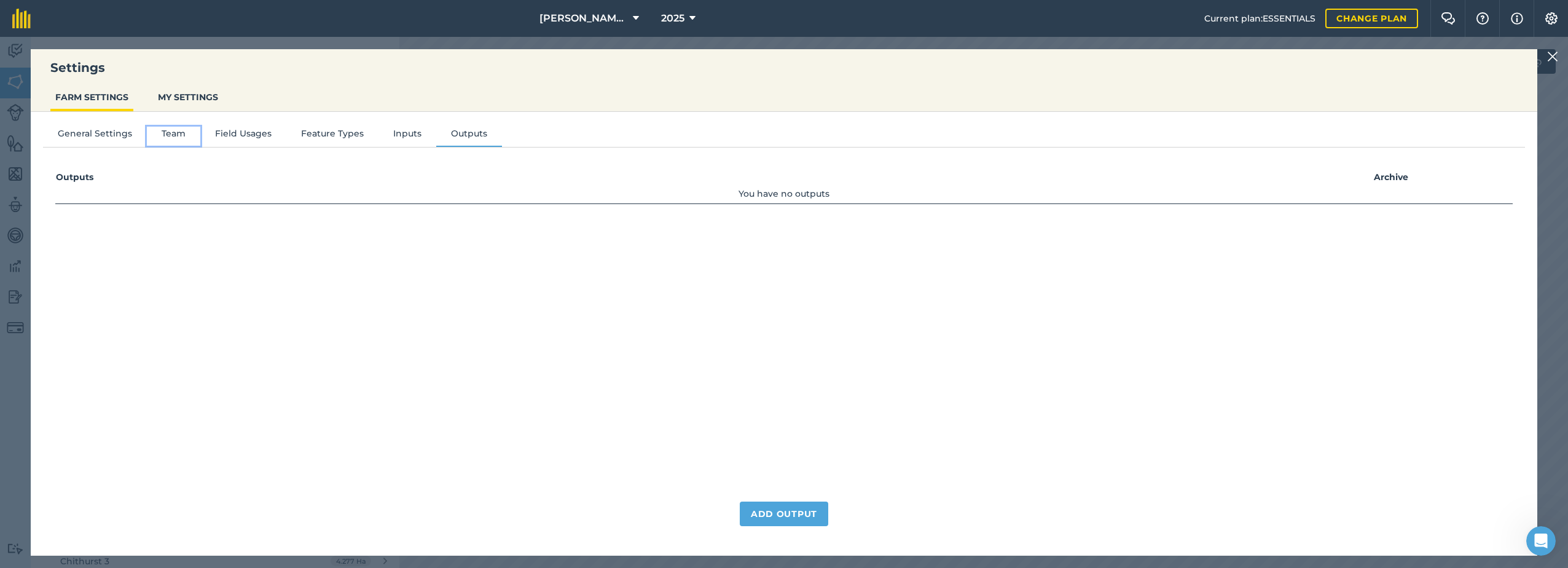
click at [166, 128] on button "Team" at bounding box center [173, 135] width 54 height 19
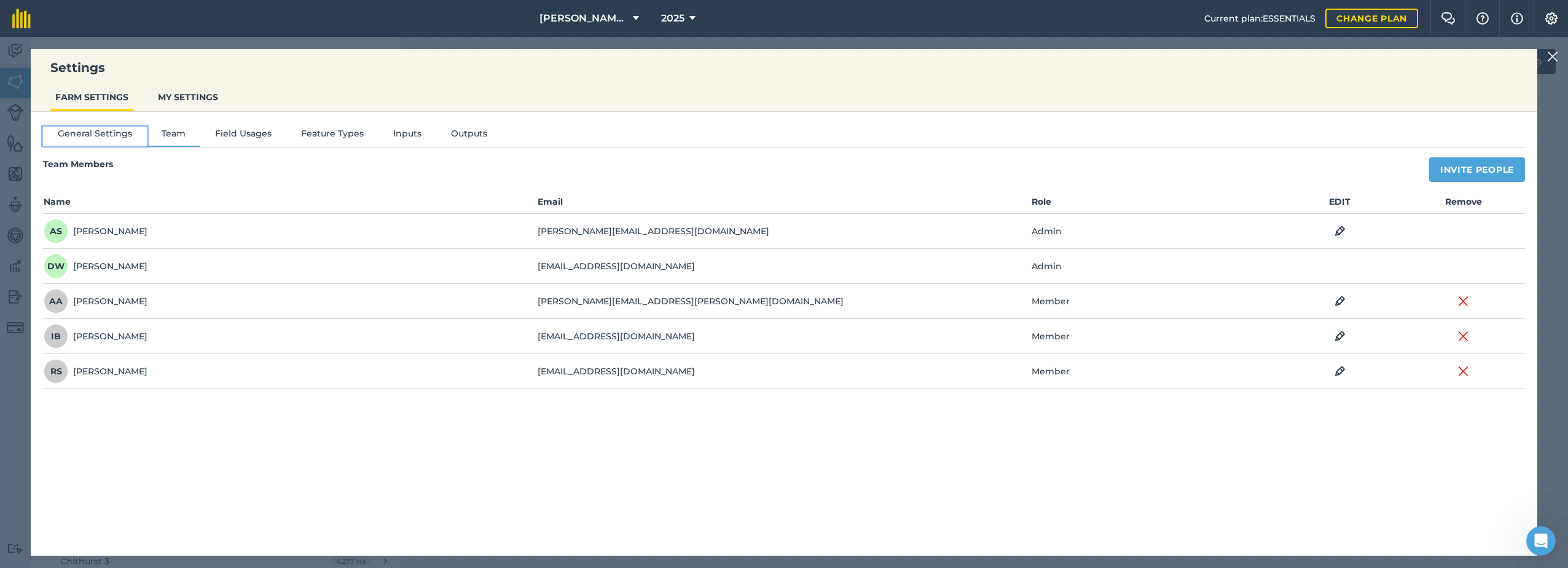
click at [67, 139] on button "General Settings" at bounding box center [95, 135] width 103 height 19
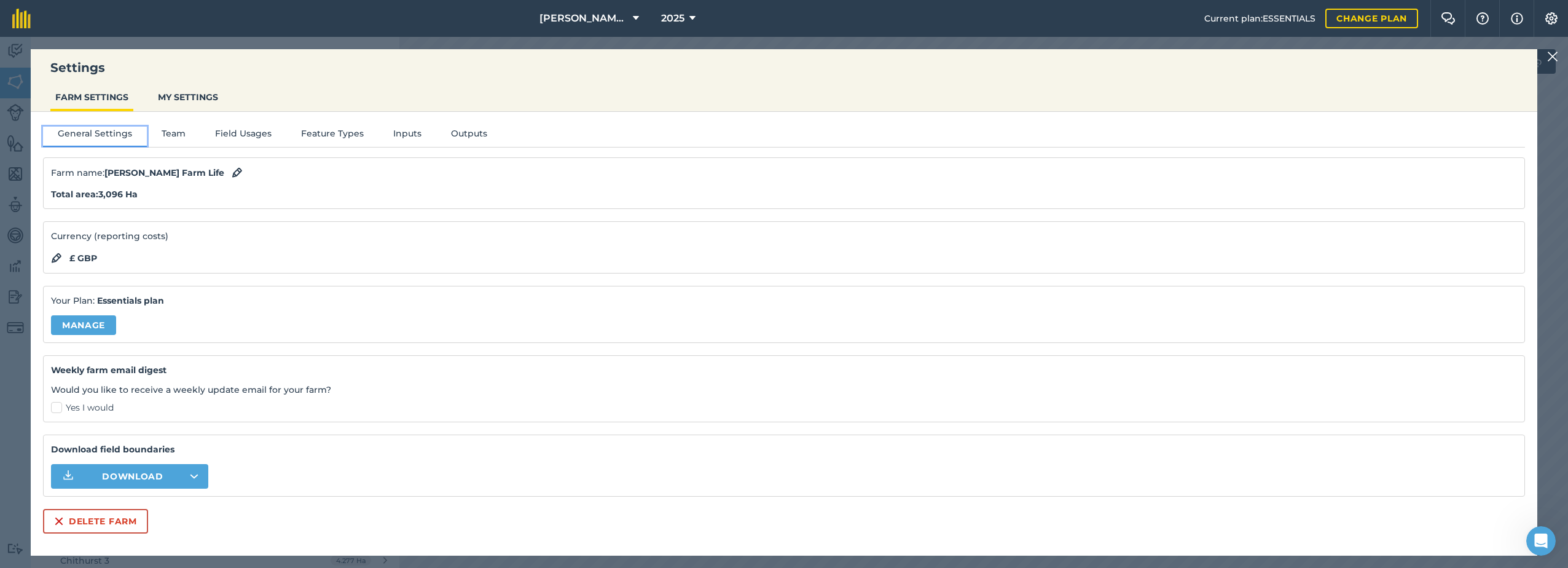
scroll to position [0, 0]
click at [170, 92] on button "MY SETTINGS" at bounding box center [188, 97] width 70 height 23
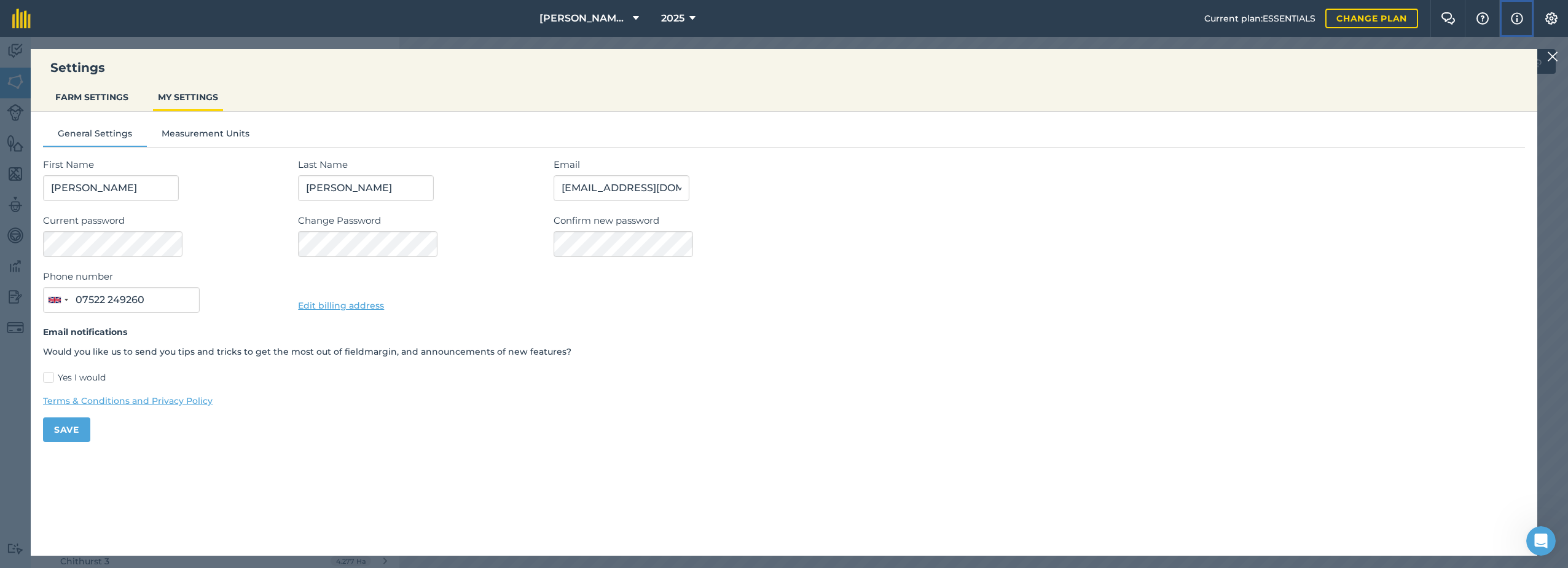
click at [1521, 14] on img at bounding box center [1517, 19] width 13 height 15
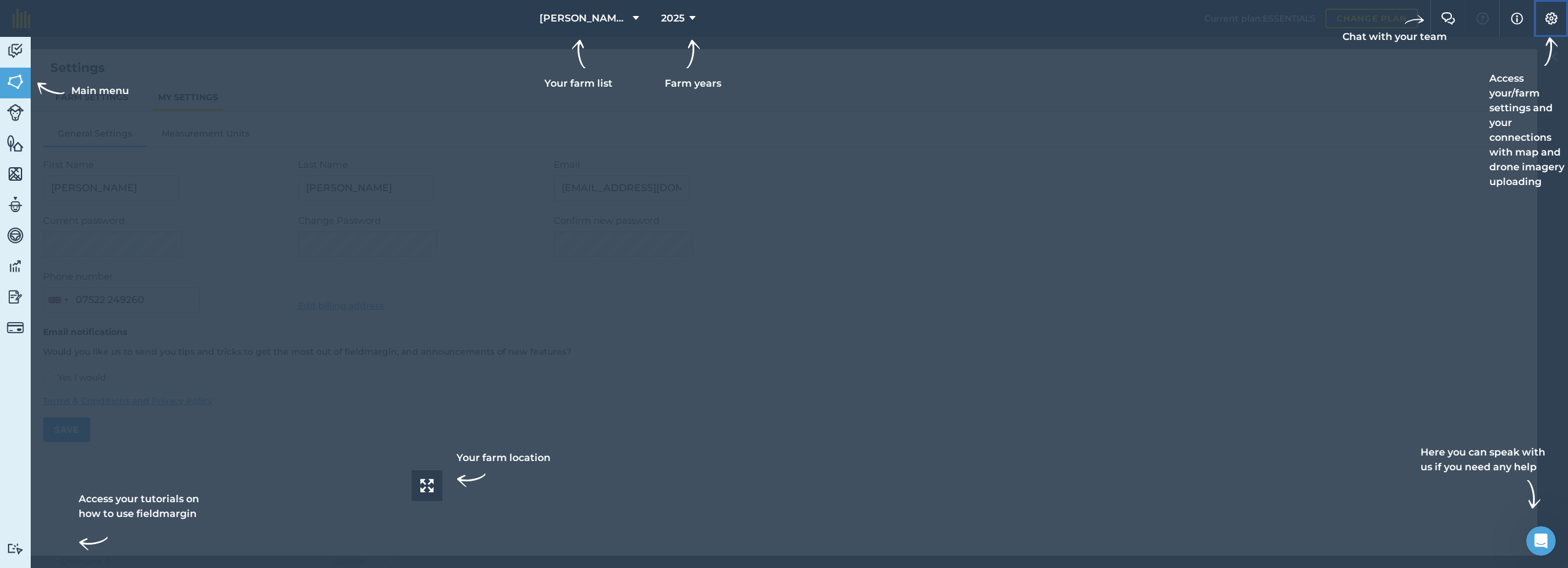
click at [1567, 16] on button "Settings" at bounding box center [1551, 19] width 34 height 37
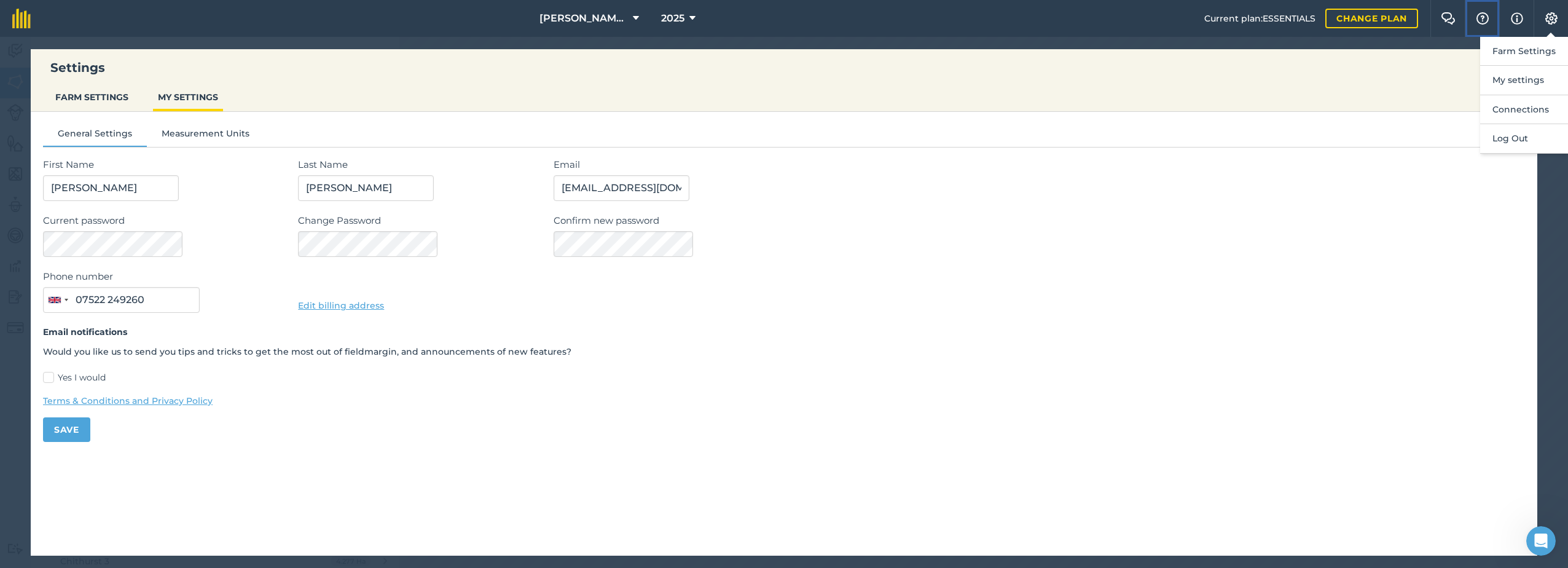
click at [1481, 16] on img at bounding box center [1483, 19] width 15 height 13
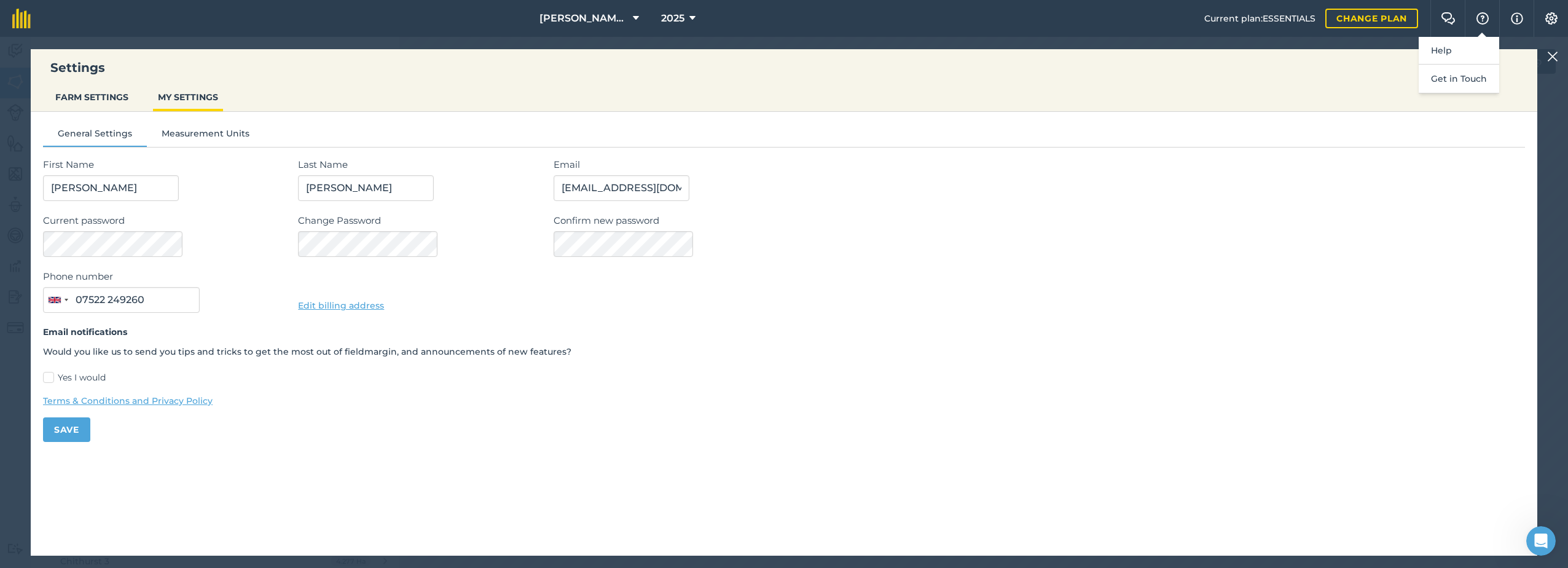
click at [1558, 54] on img at bounding box center [1552, 57] width 11 height 15
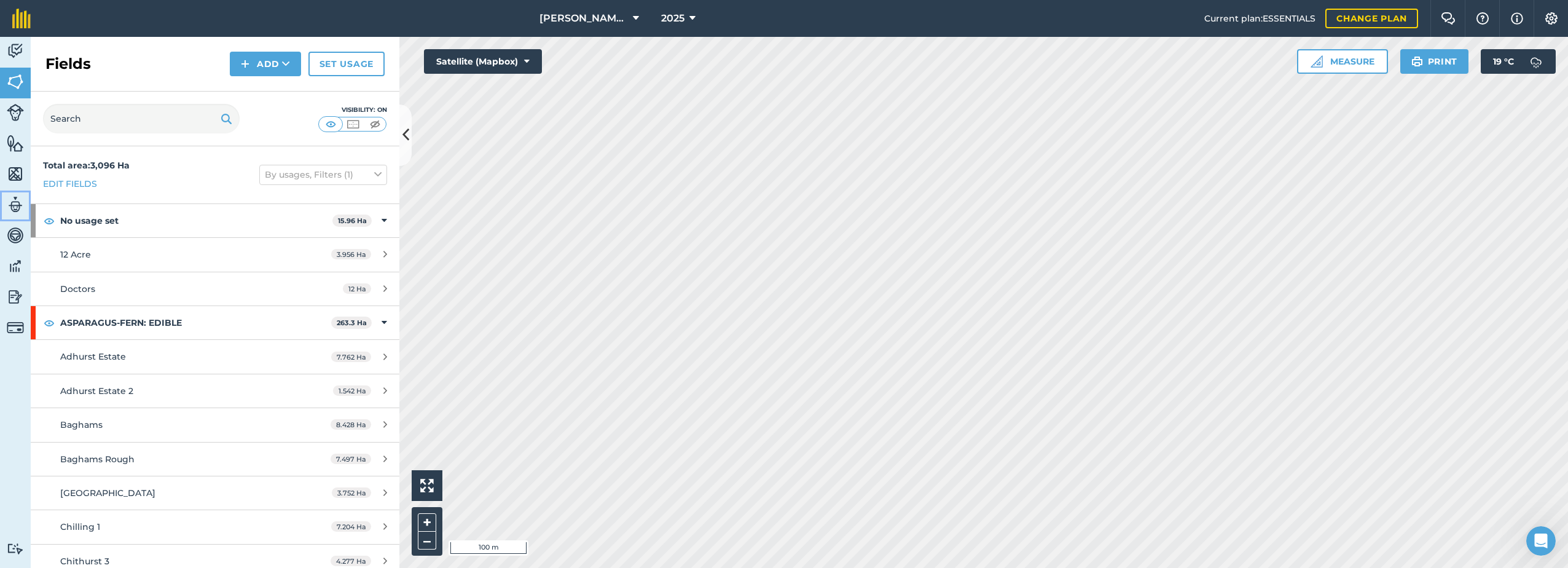
click at [18, 207] on img at bounding box center [15, 204] width 17 height 19
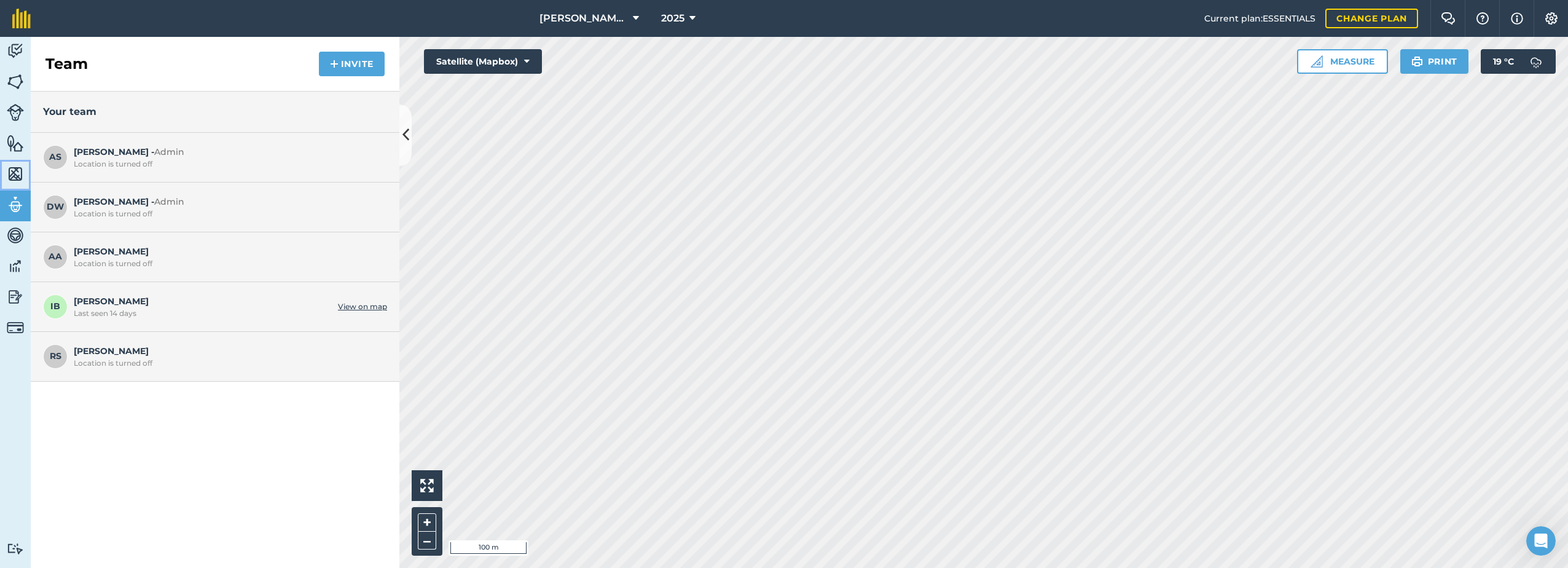
click at [14, 179] on img at bounding box center [15, 173] width 17 height 19
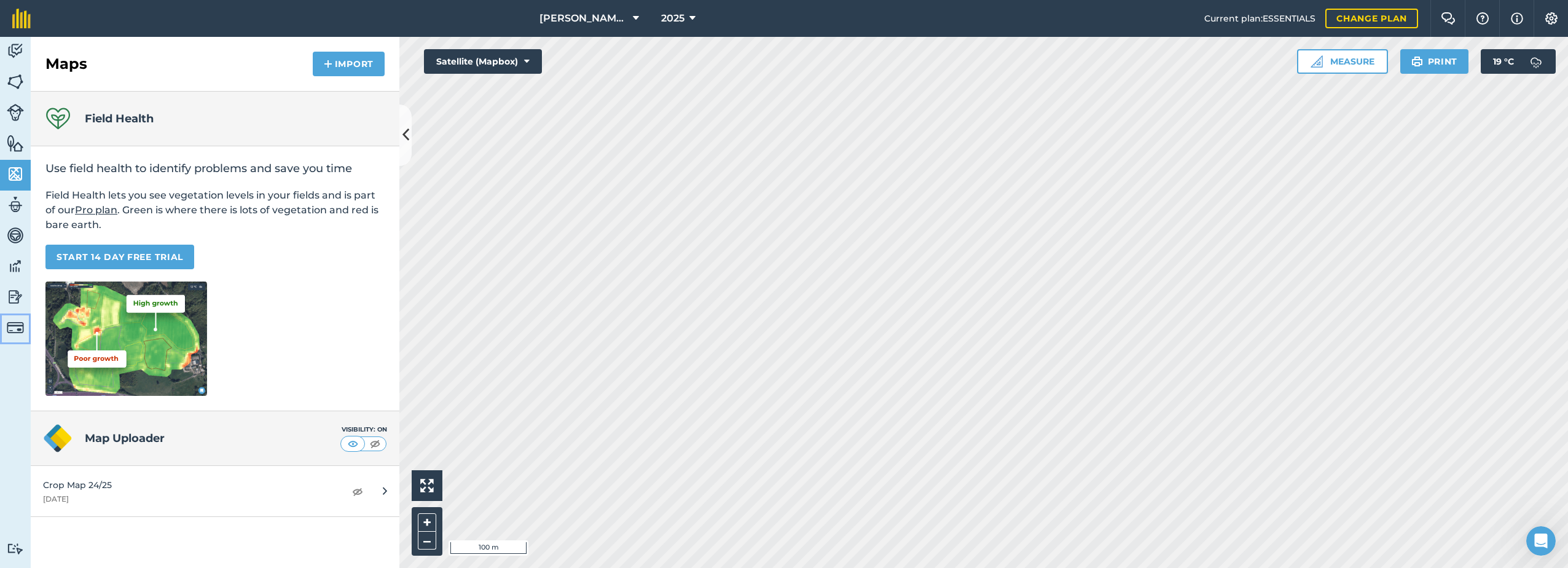
click at [13, 323] on img at bounding box center [15, 327] width 17 height 17
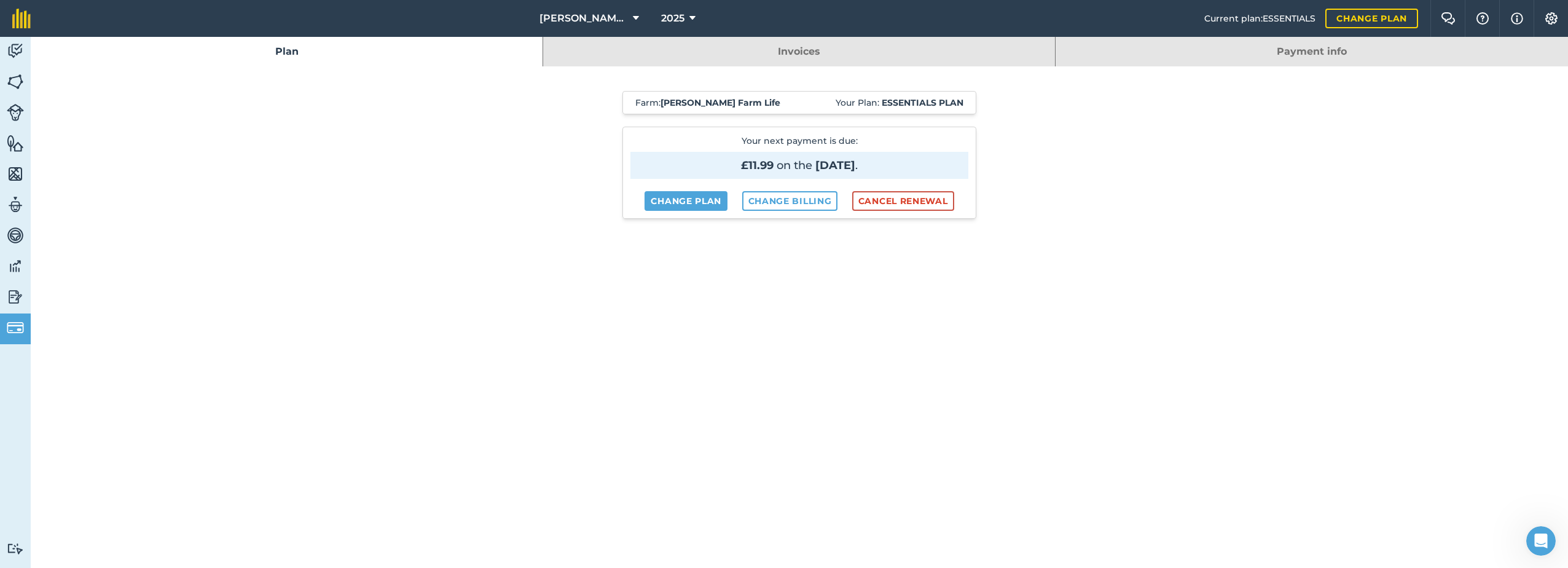
click at [770, 54] on link "Invoices" at bounding box center [800, 52] width 512 height 30
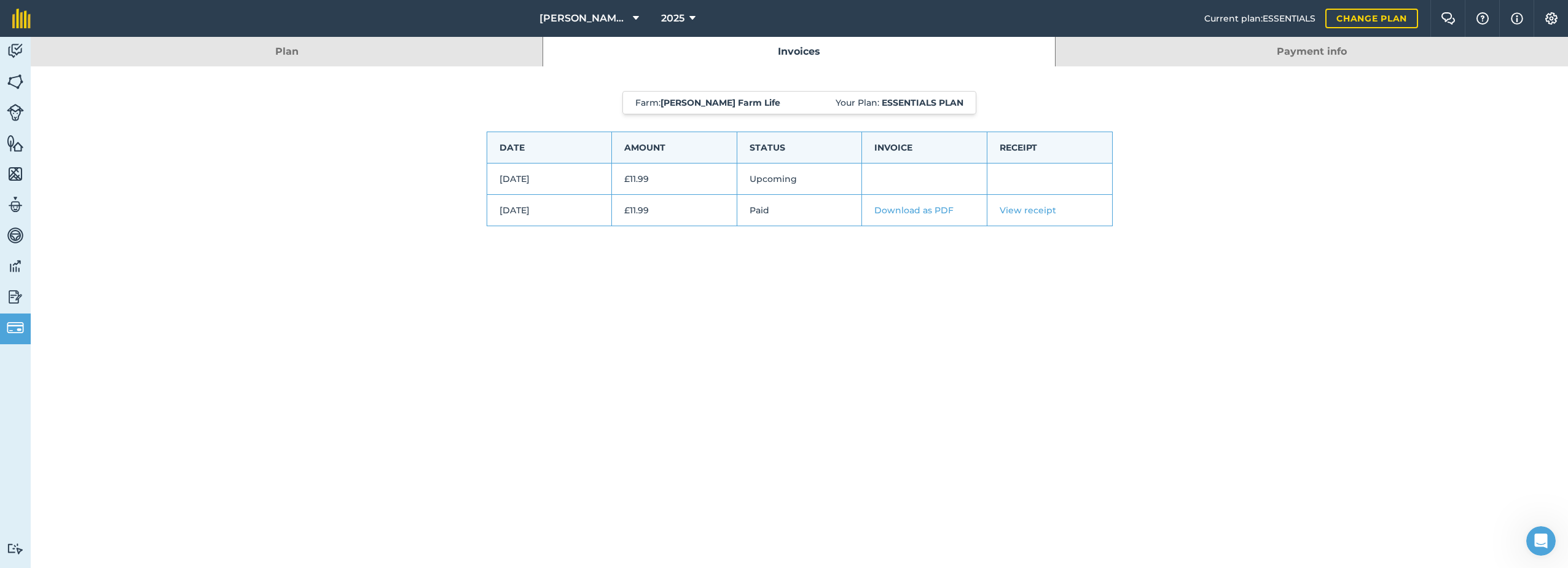
click at [1283, 58] on link "Payment info" at bounding box center [1312, 52] width 512 height 30
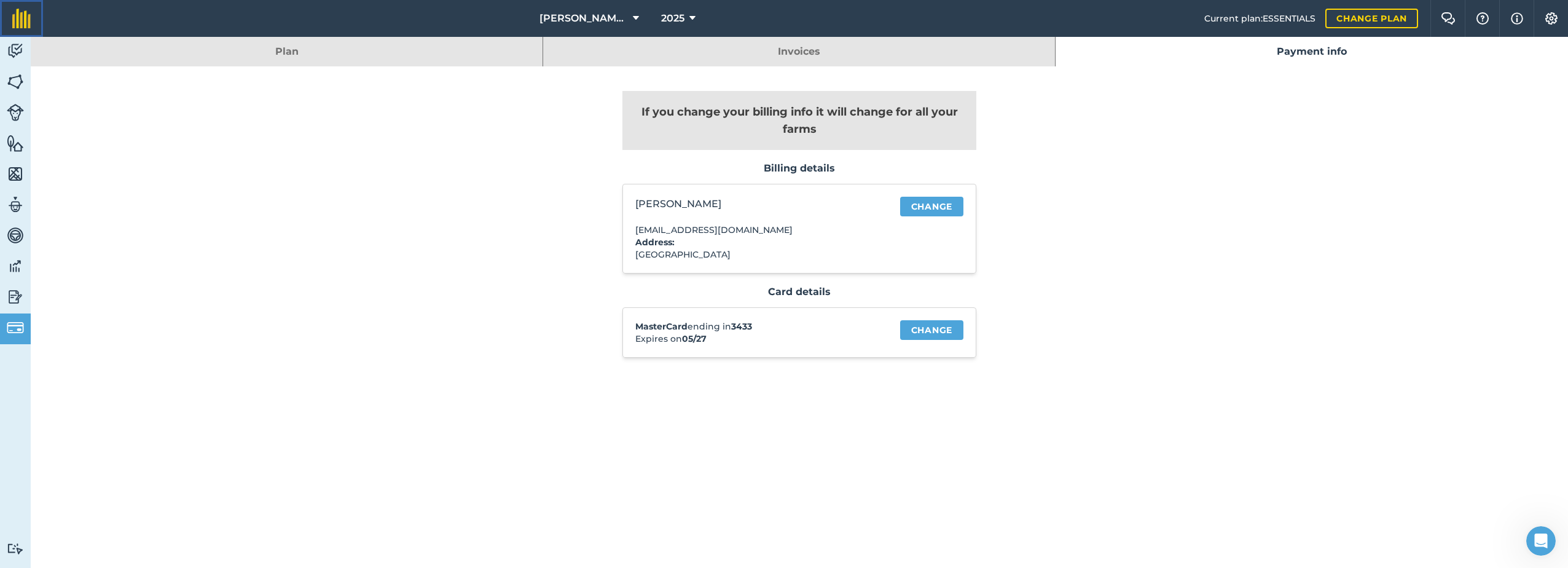
click at [18, 19] on img at bounding box center [22, 19] width 19 height 19
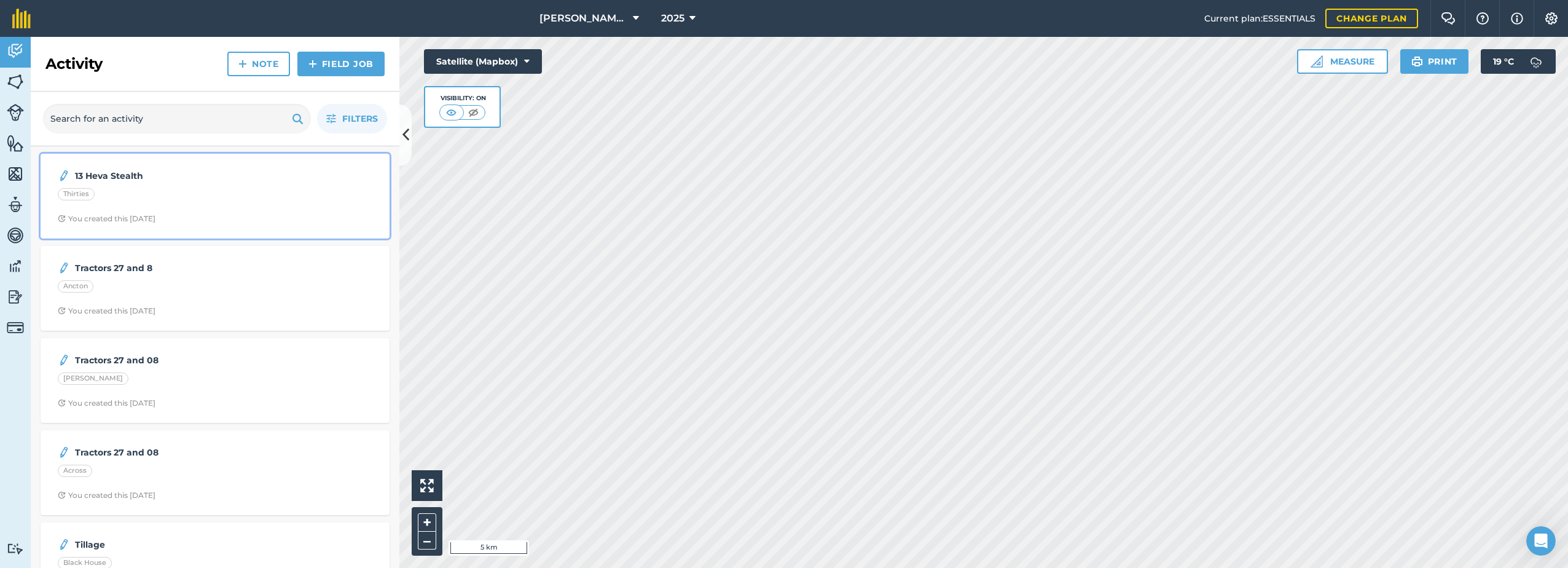
click at [121, 169] on strong "13 Heva Stealth" at bounding box center [173, 176] width 195 height 13
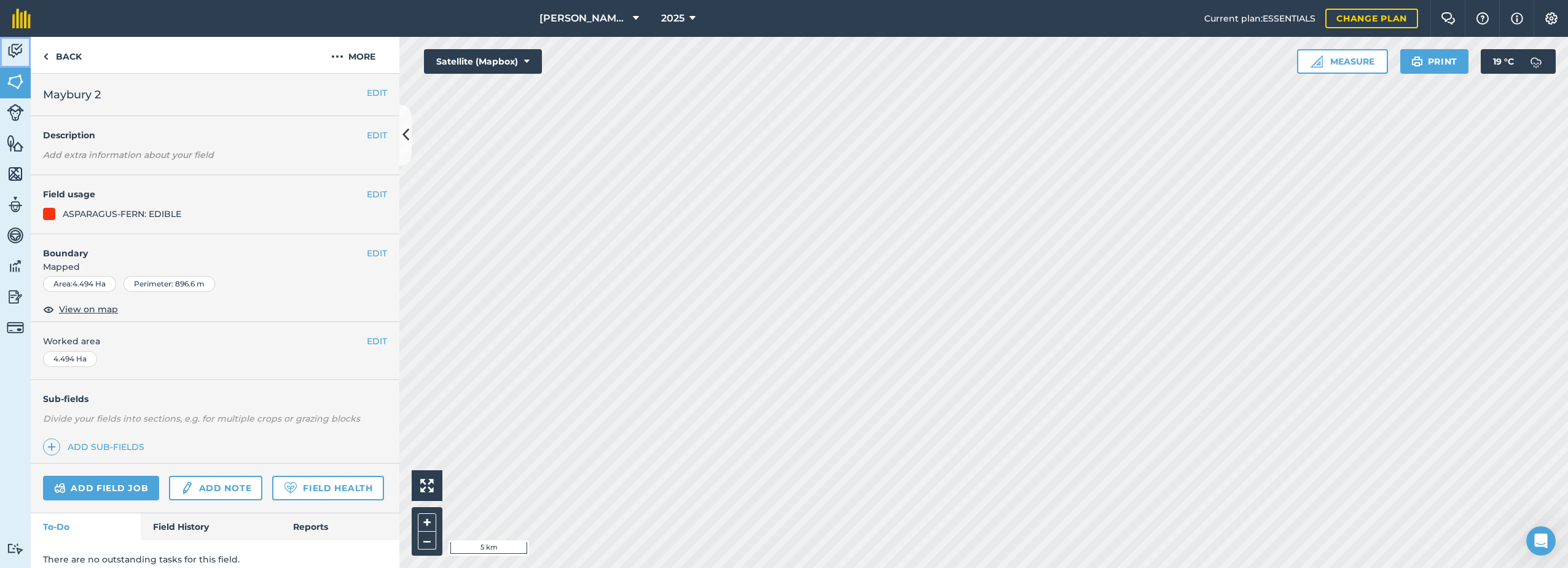
click at [18, 48] on img at bounding box center [15, 51] width 17 height 19
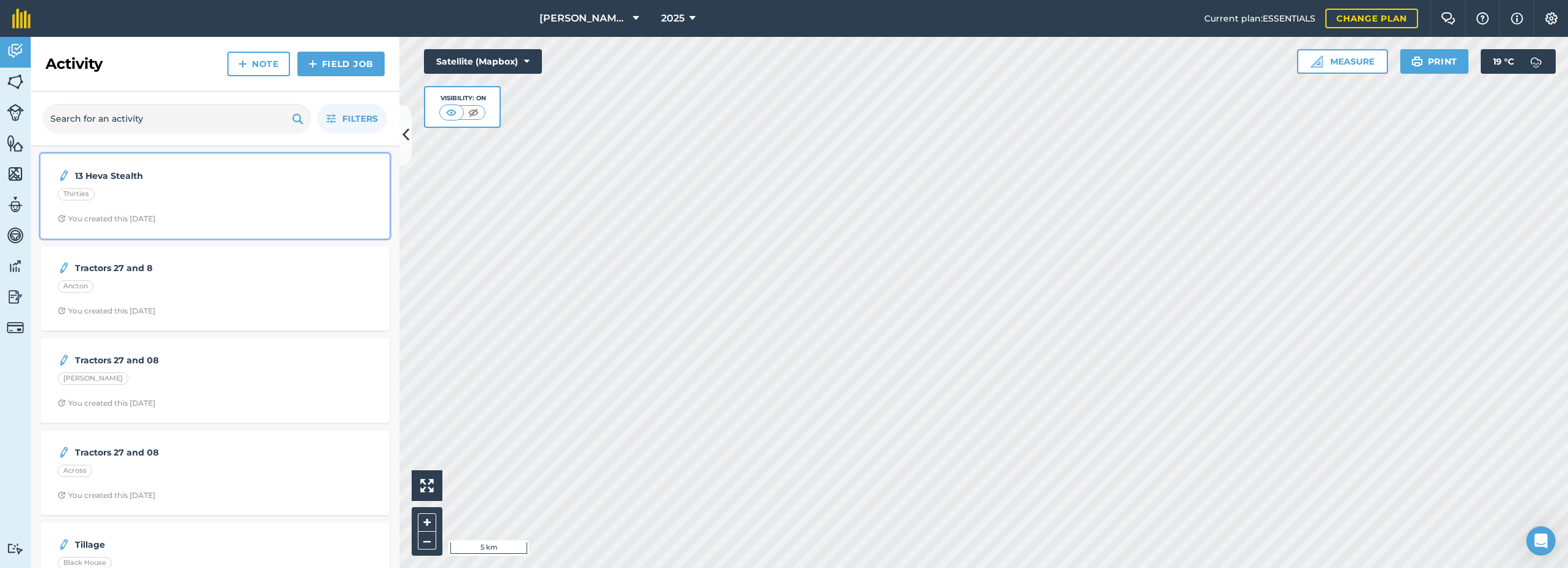
click at [99, 177] on strong "13 Heva Stealth" at bounding box center [173, 176] width 195 height 13
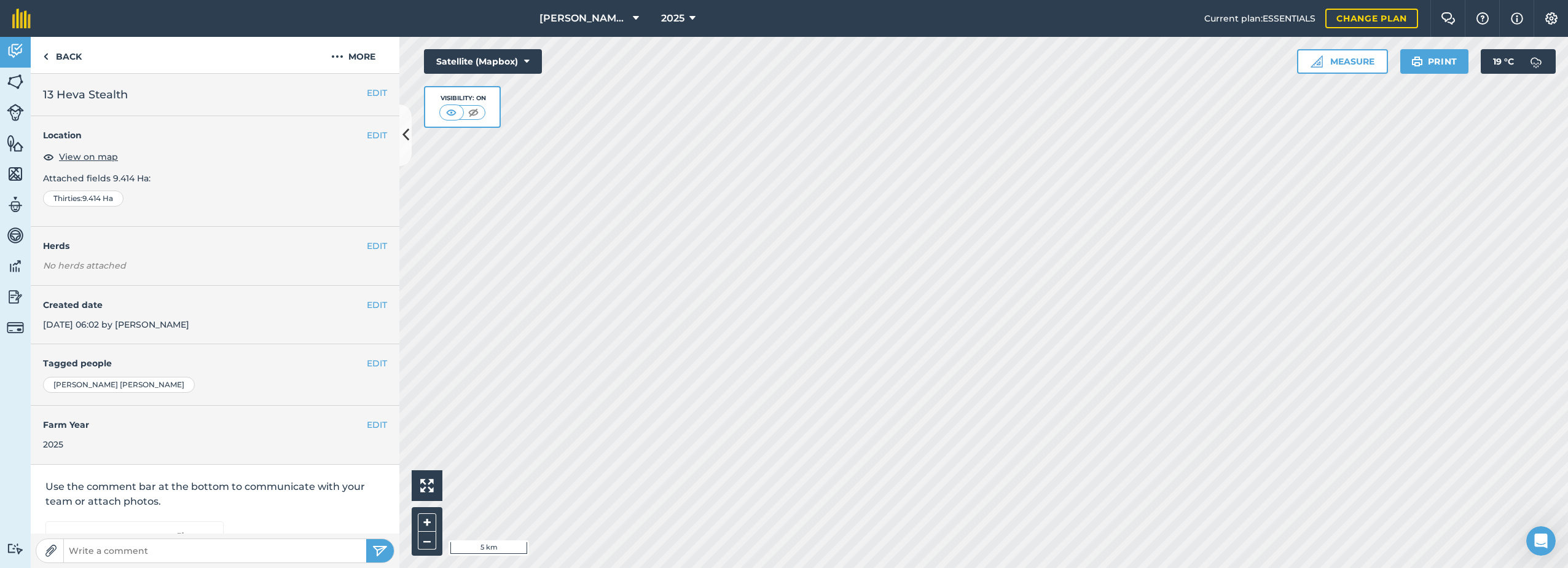
click at [92, 86] on div "EDIT 13 Heva Stealth" at bounding box center [214, 95] width 369 height 42
click at [77, 156] on span "View on map" at bounding box center [88, 156] width 59 height 13
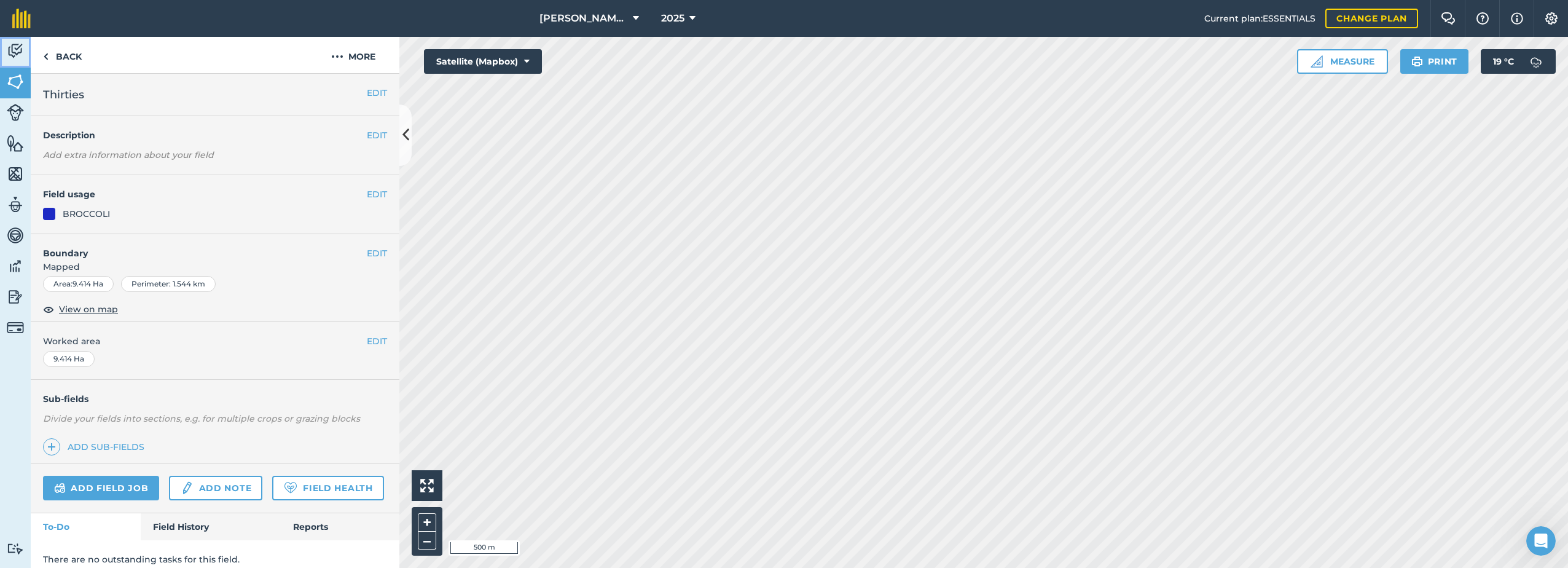
click at [18, 48] on img at bounding box center [15, 51] width 17 height 19
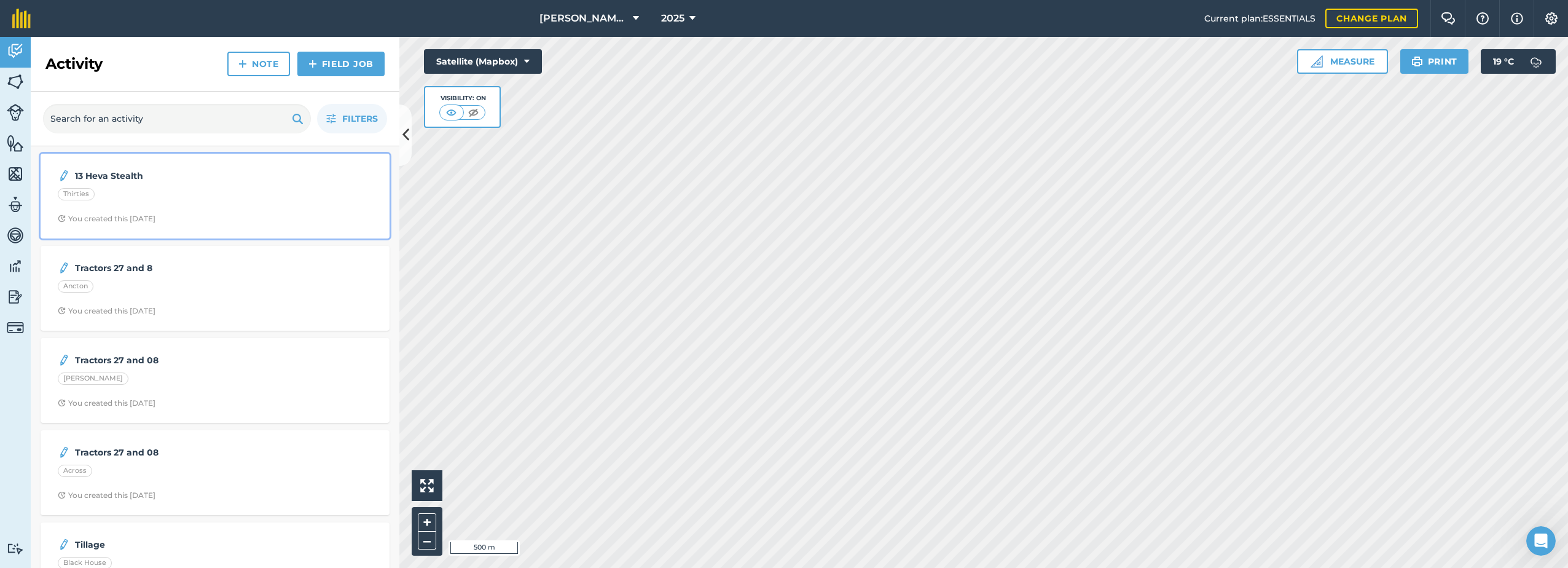
click at [92, 167] on div "13 Heva Stealth Thirties You created this 7 days ago" at bounding box center [214, 196] width 334 height 70
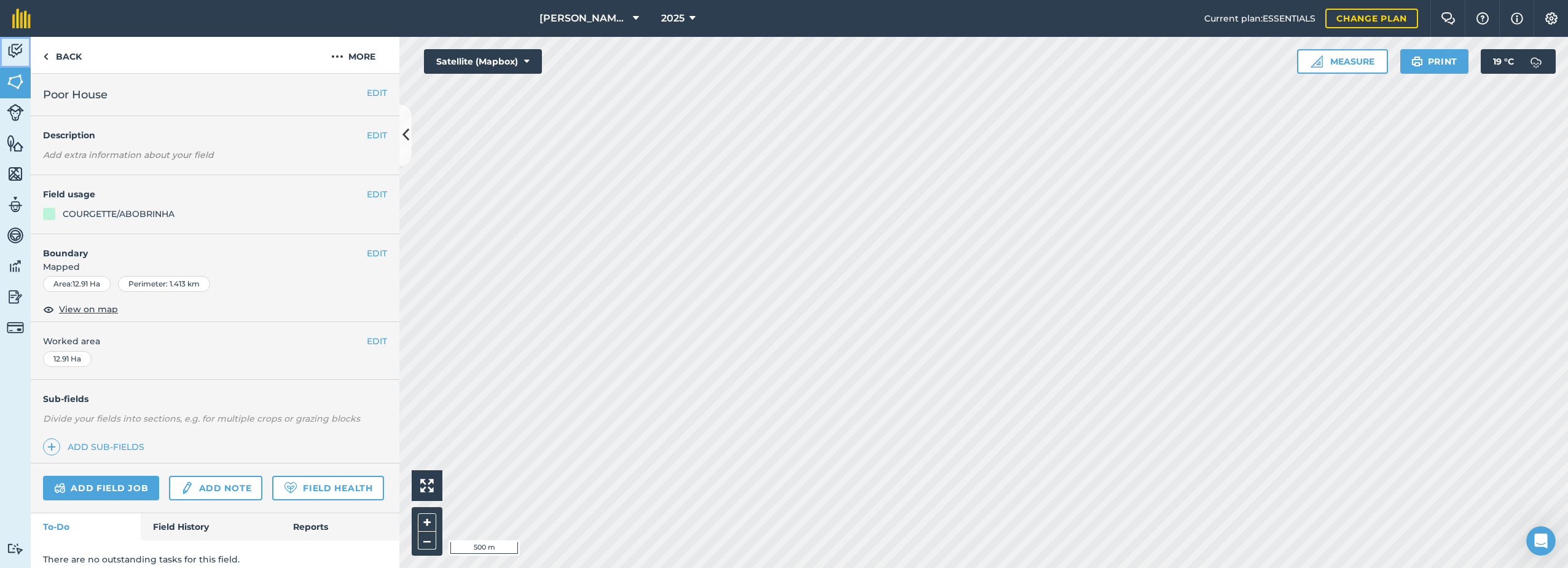
click at [24, 51] on link "Activity" at bounding box center [15, 52] width 31 height 31
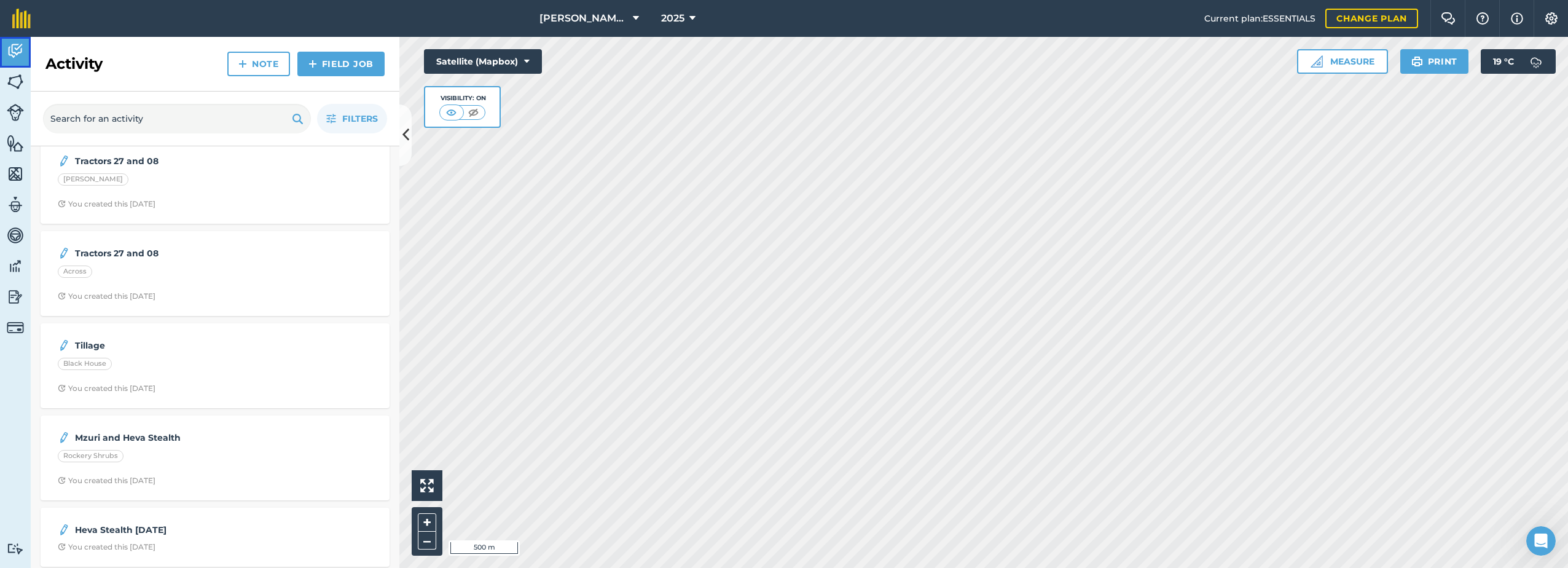
scroll to position [205, 0]
click at [160, 434] on strong "Mzuri and Heva Stealth" at bounding box center [173, 431] width 195 height 13
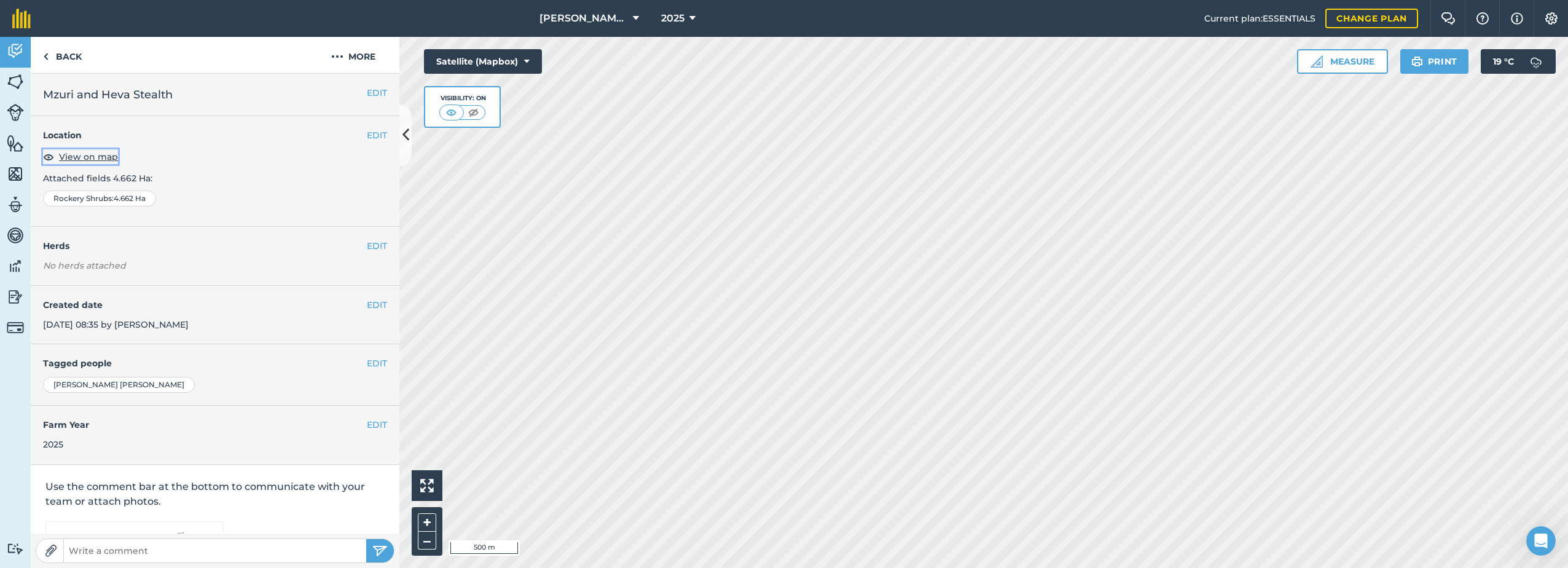
click at [81, 153] on span "View on map" at bounding box center [88, 156] width 59 height 13
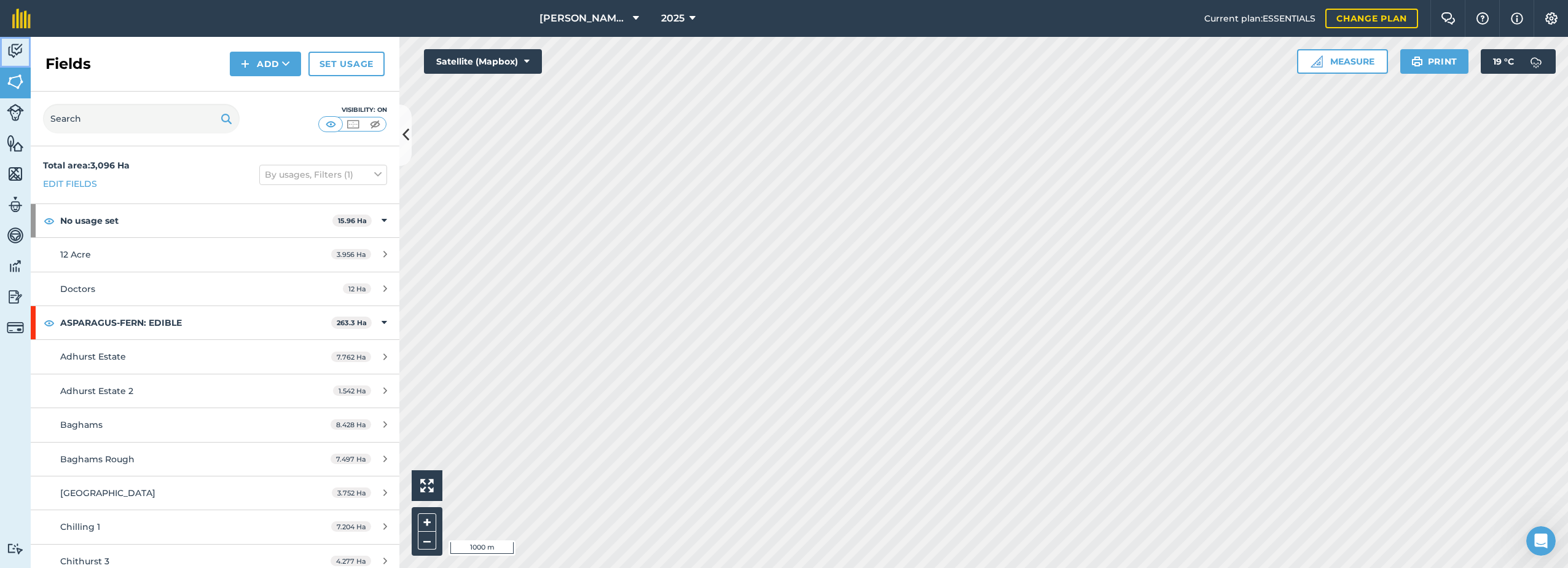
click at [1, 51] on link "Activity" at bounding box center [15, 52] width 31 height 31
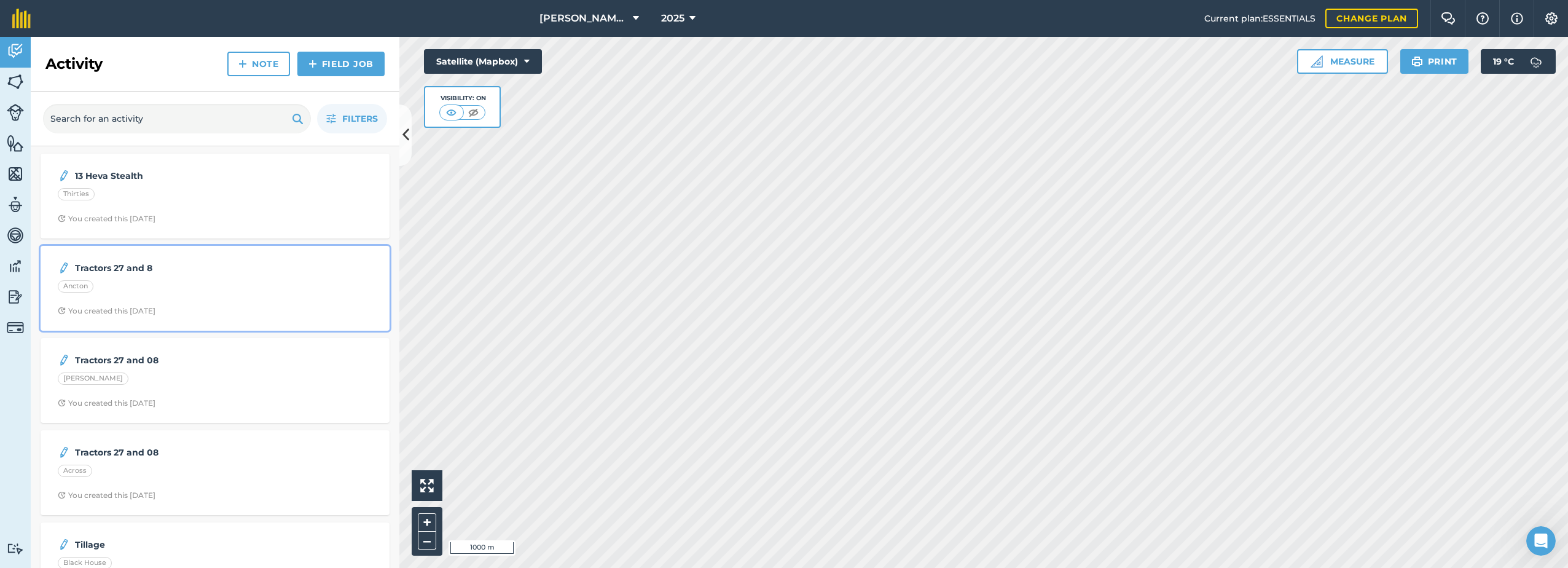
click at [125, 264] on strong "Tractors 27 and 8" at bounding box center [173, 268] width 195 height 13
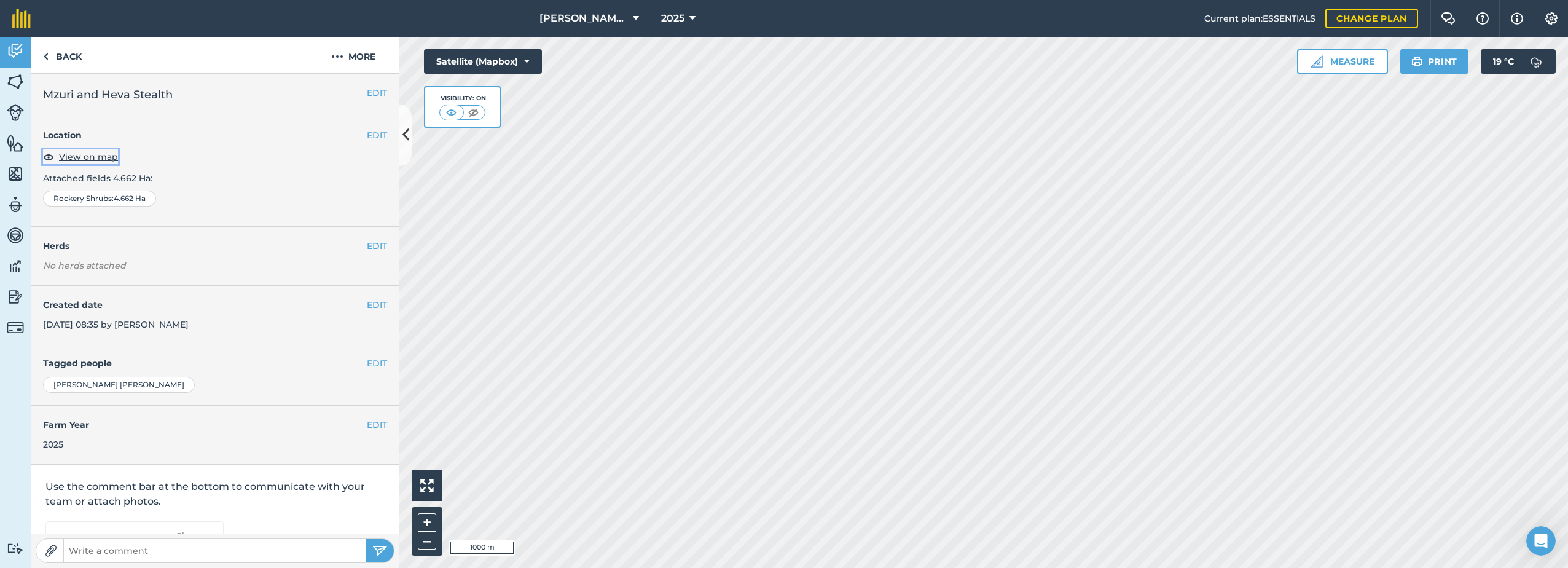
click at [112, 154] on span "View on map" at bounding box center [88, 156] width 59 height 13
drag, startPoint x: 112, startPoint y: 154, endPoint x: 177, endPoint y: 125, distance: 71.2
click at [177, 125] on div "EDIT Location View on map Attached fields 4.662 Ha : Rockery Shrubs : 4.662 Ha" at bounding box center [214, 171] width 369 height 111
click at [15, 54] on img at bounding box center [15, 51] width 17 height 19
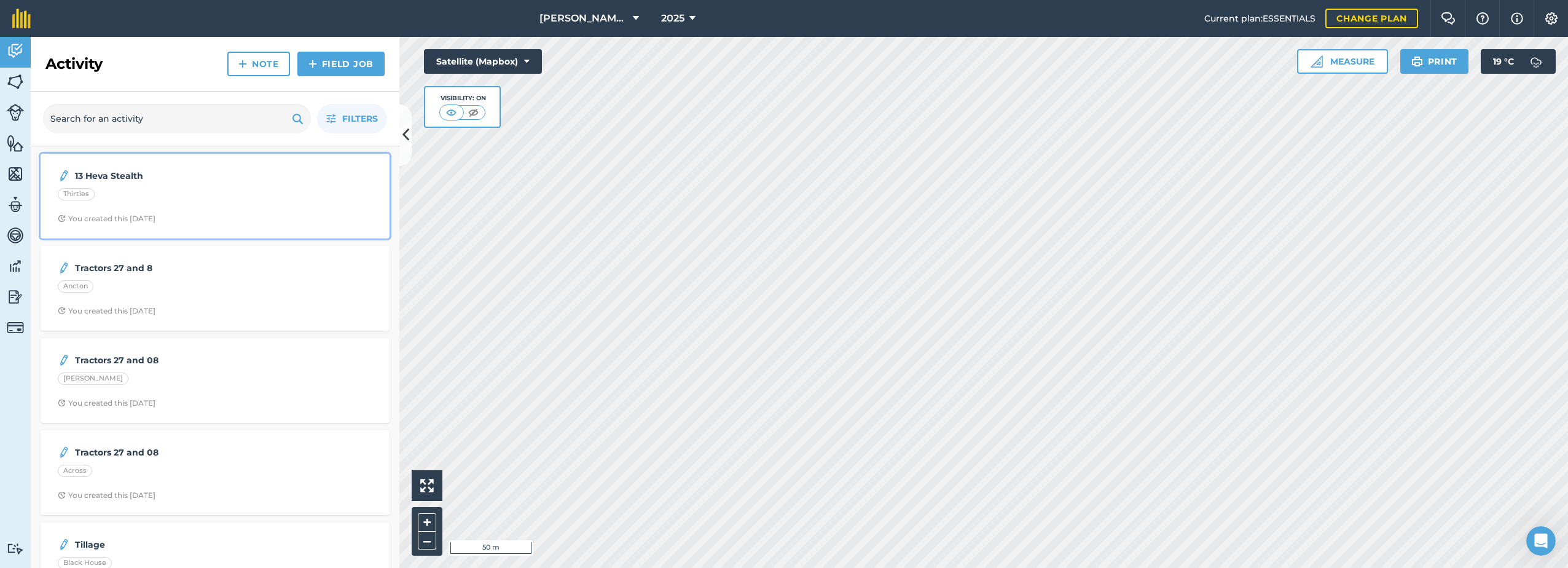
click at [103, 176] on strong "13 Heva Stealth" at bounding box center [173, 176] width 195 height 13
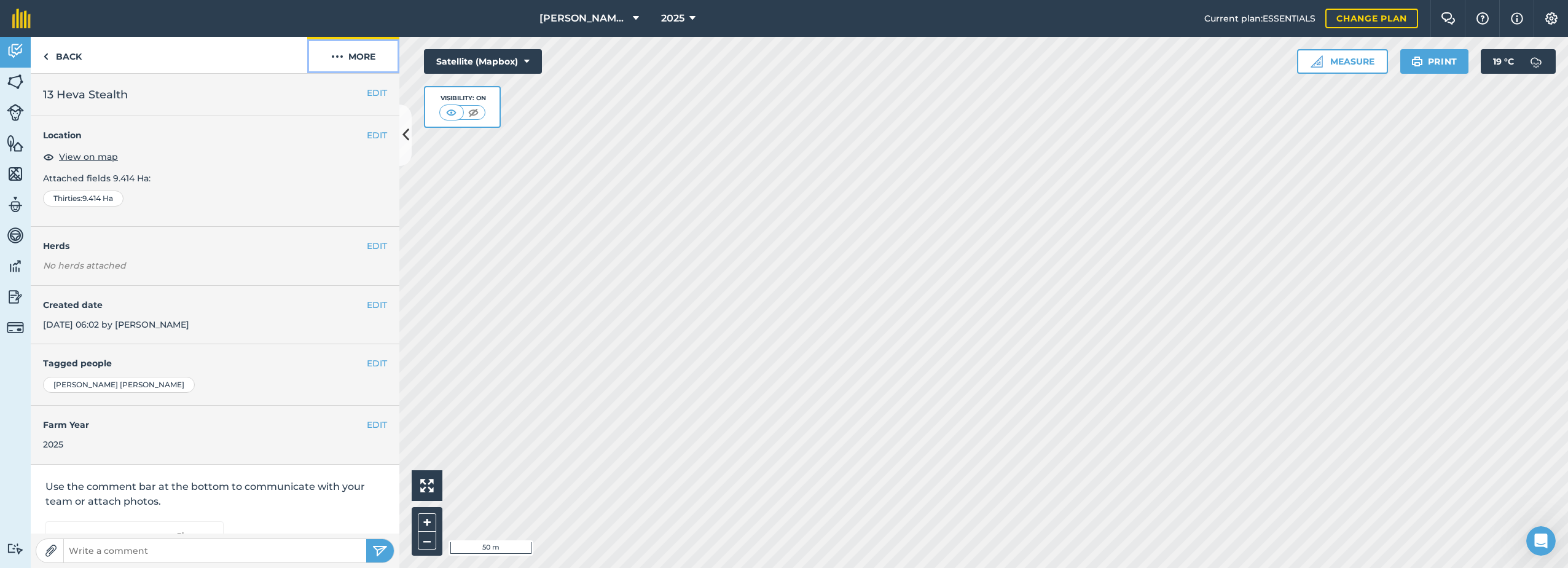
click at [351, 57] on button "More" at bounding box center [354, 55] width 92 height 36
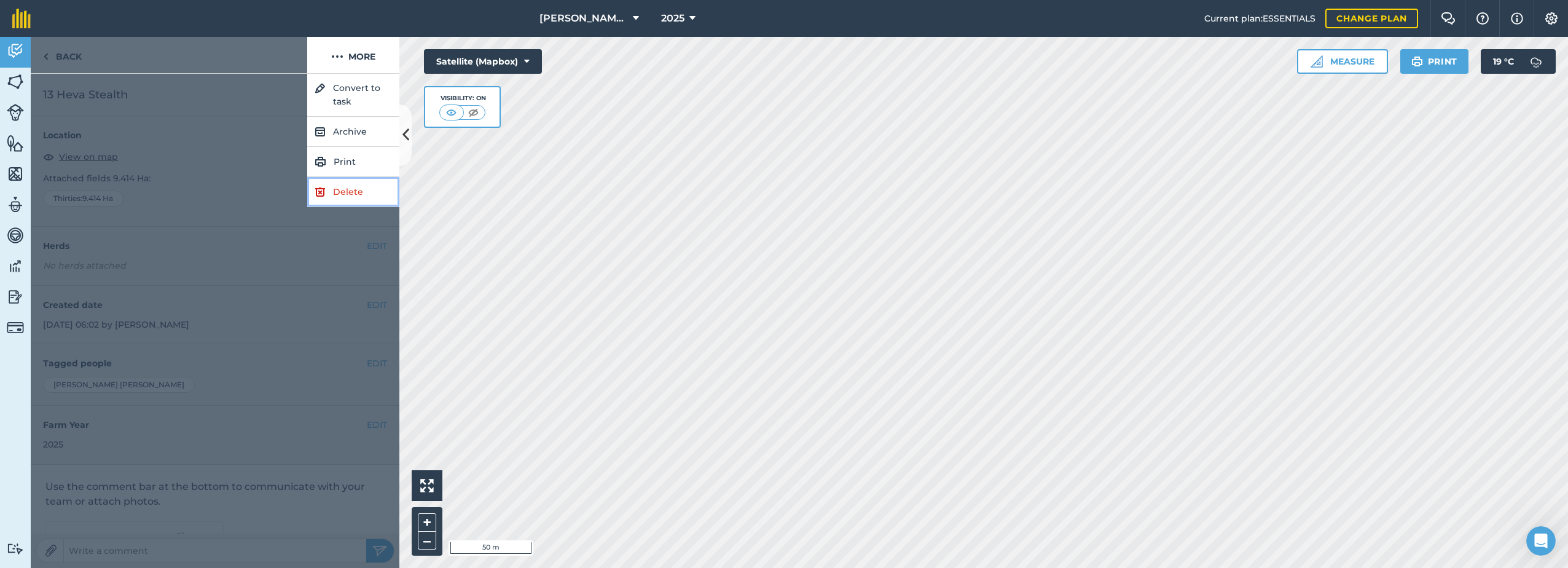
click at [346, 191] on link "Delete" at bounding box center [354, 192] width 92 height 30
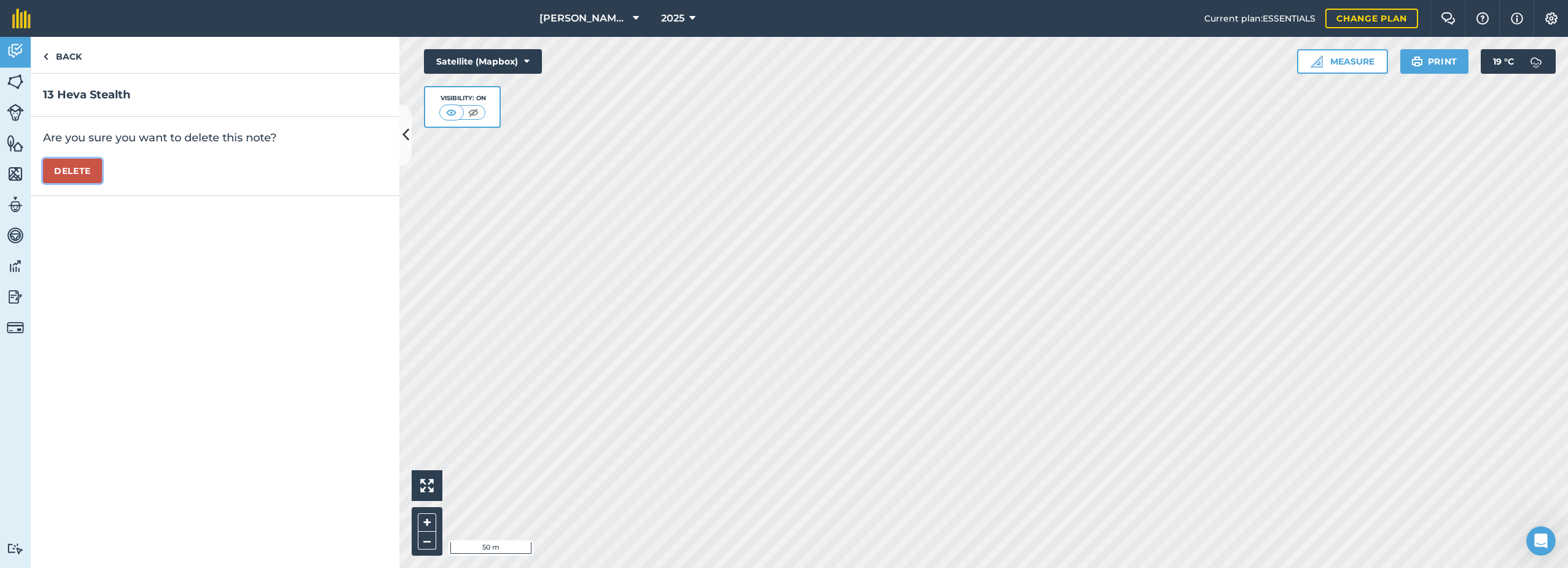
click at [64, 170] on button "Delete" at bounding box center [72, 170] width 59 height 25
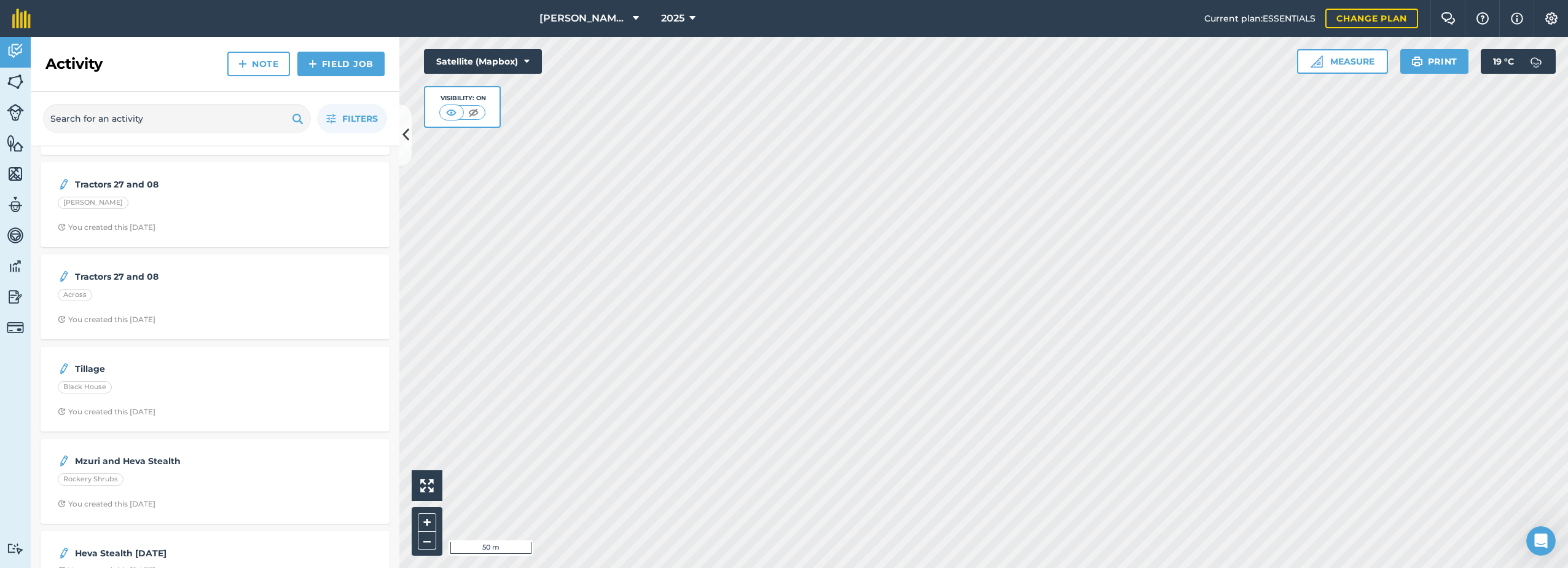
scroll to position [113, 0]
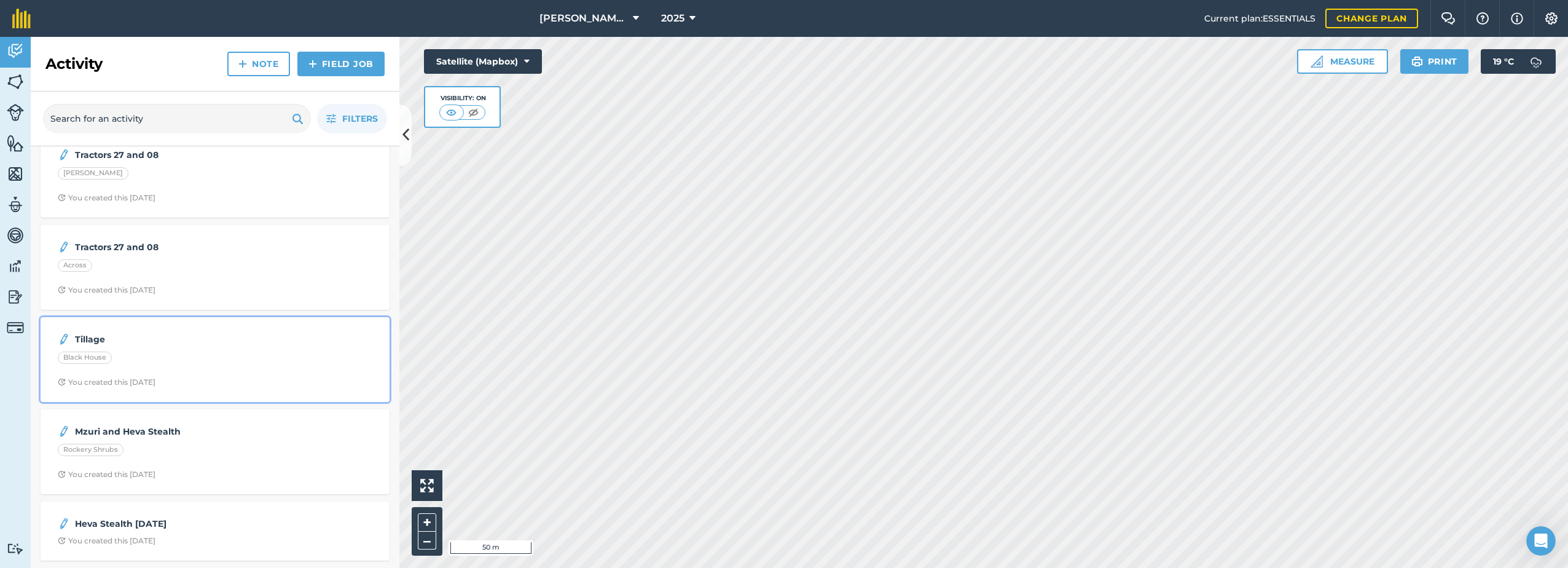
click at [110, 339] on strong "Tillage" at bounding box center [173, 339] width 195 height 13
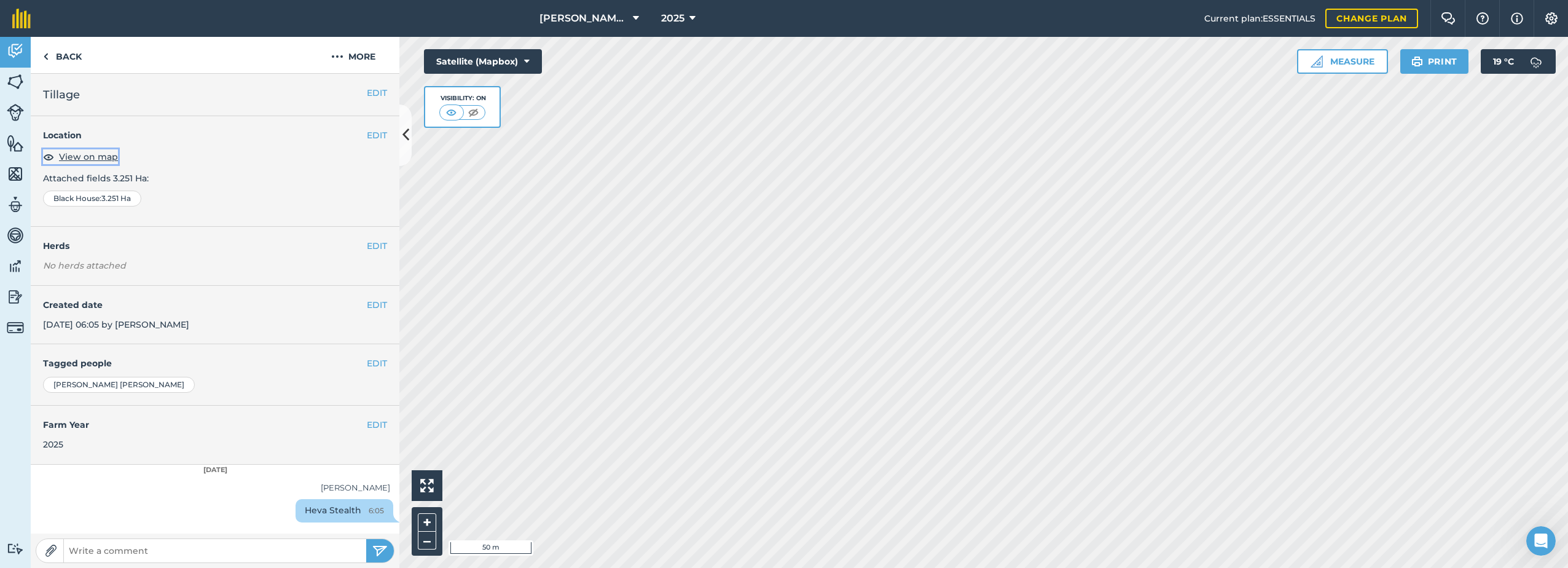
click at [91, 156] on span "View on map" at bounding box center [88, 156] width 59 height 13
click at [340, 51] on img at bounding box center [337, 57] width 13 height 15
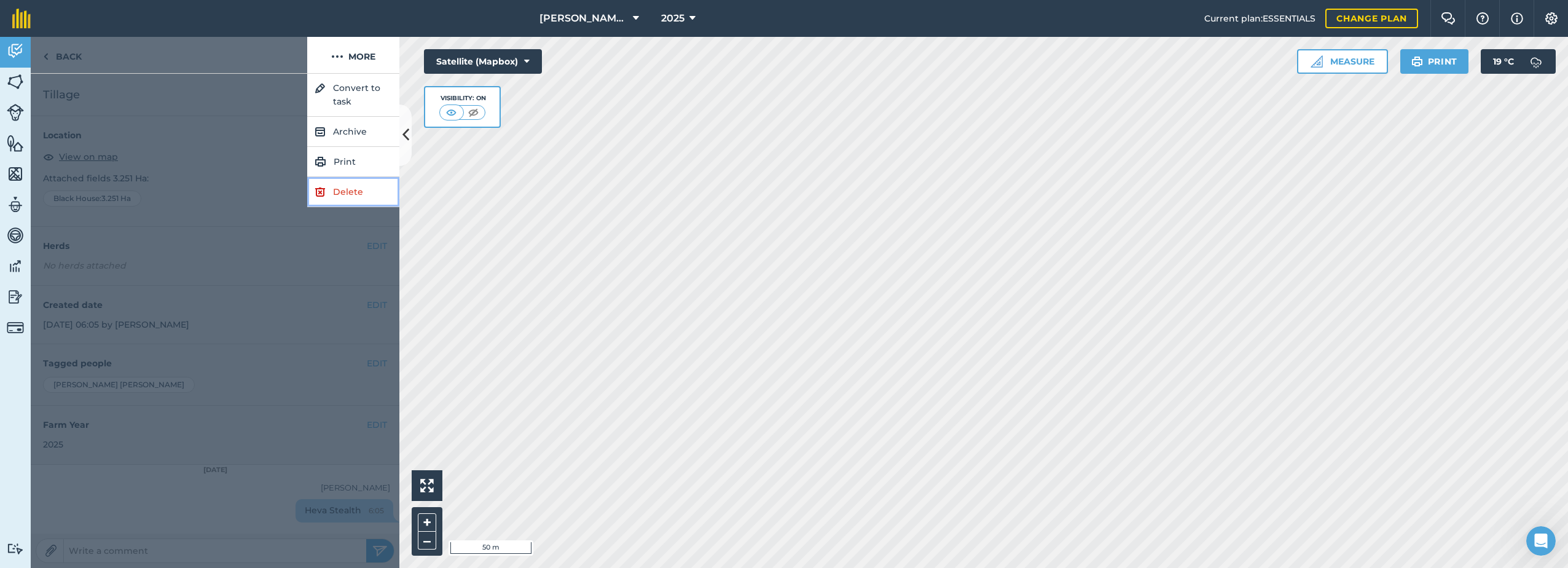
click at [336, 195] on link "Delete" at bounding box center [354, 192] width 92 height 30
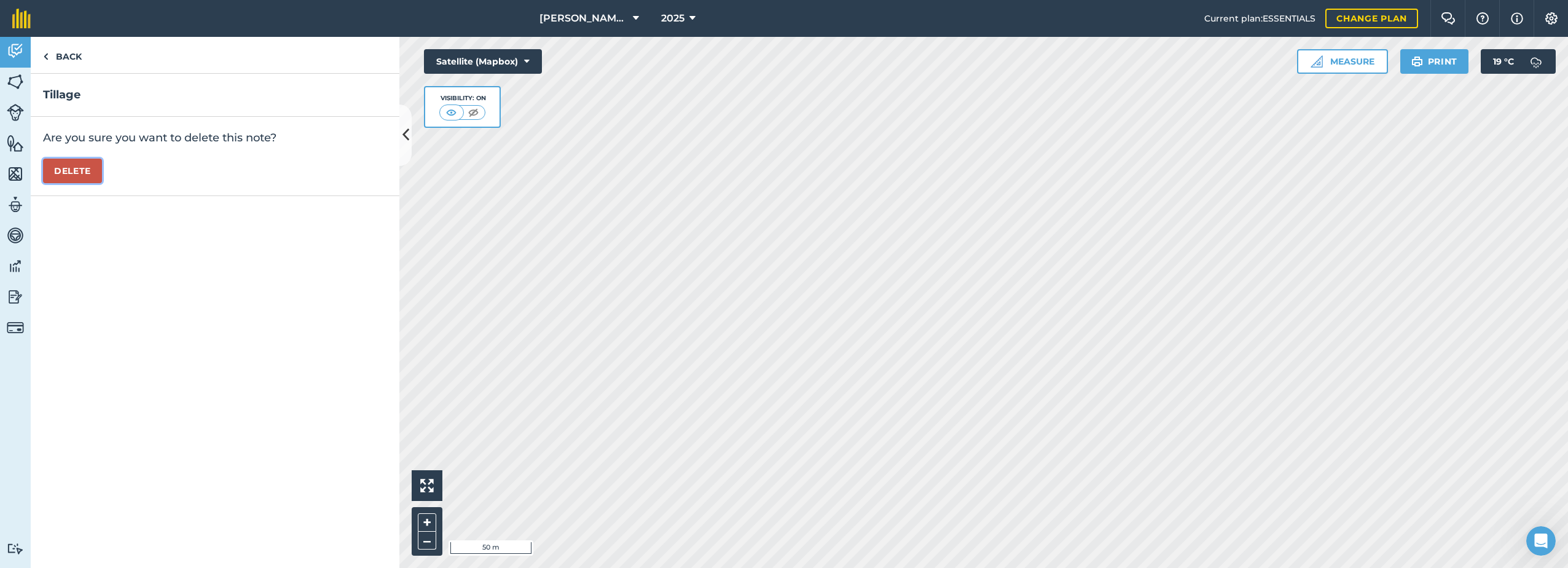
click at [76, 170] on button "Delete" at bounding box center [72, 170] width 59 height 25
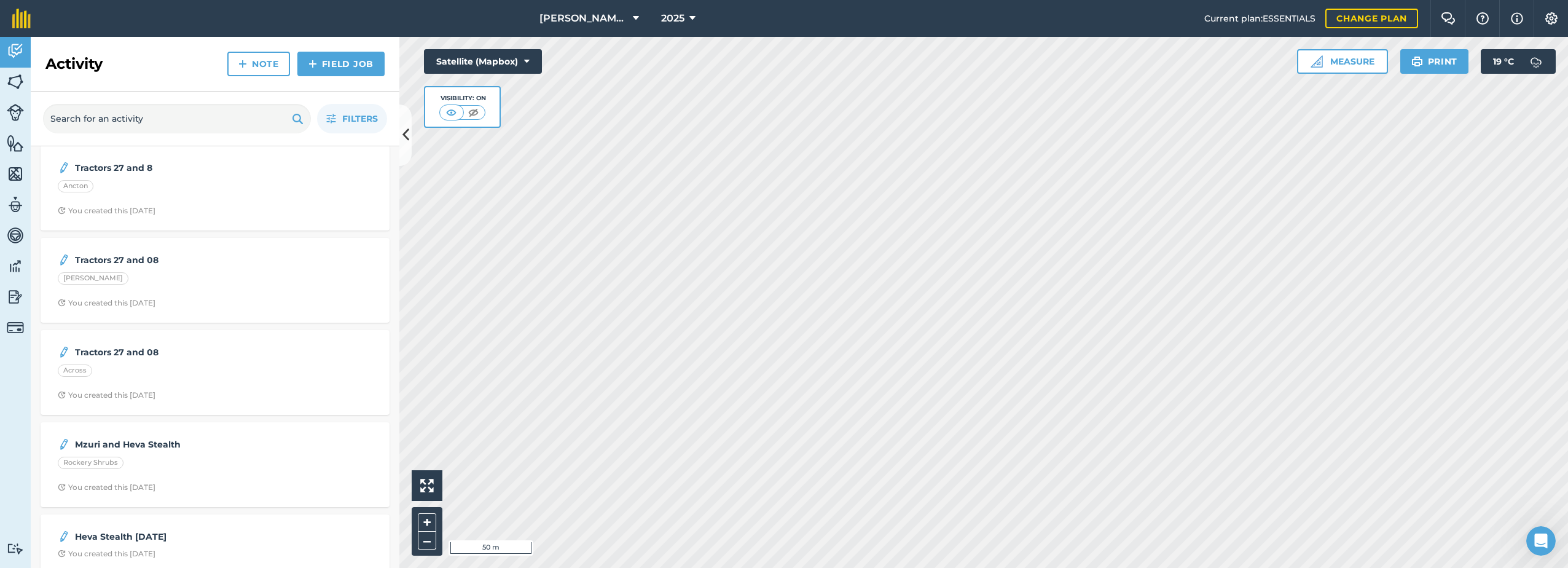
scroll to position [21, 0]
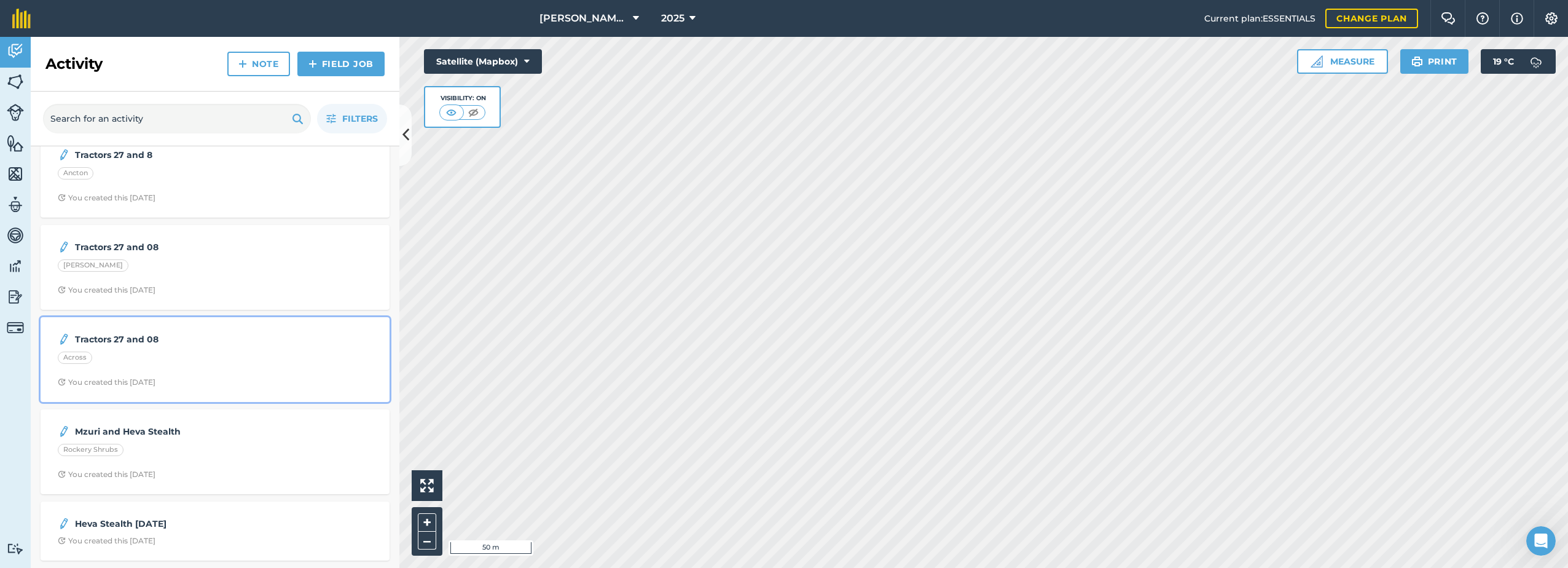
click at [135, 340] on strong "Tractors 27 and 08" at bounding box center [173, 339] width 195 height 13
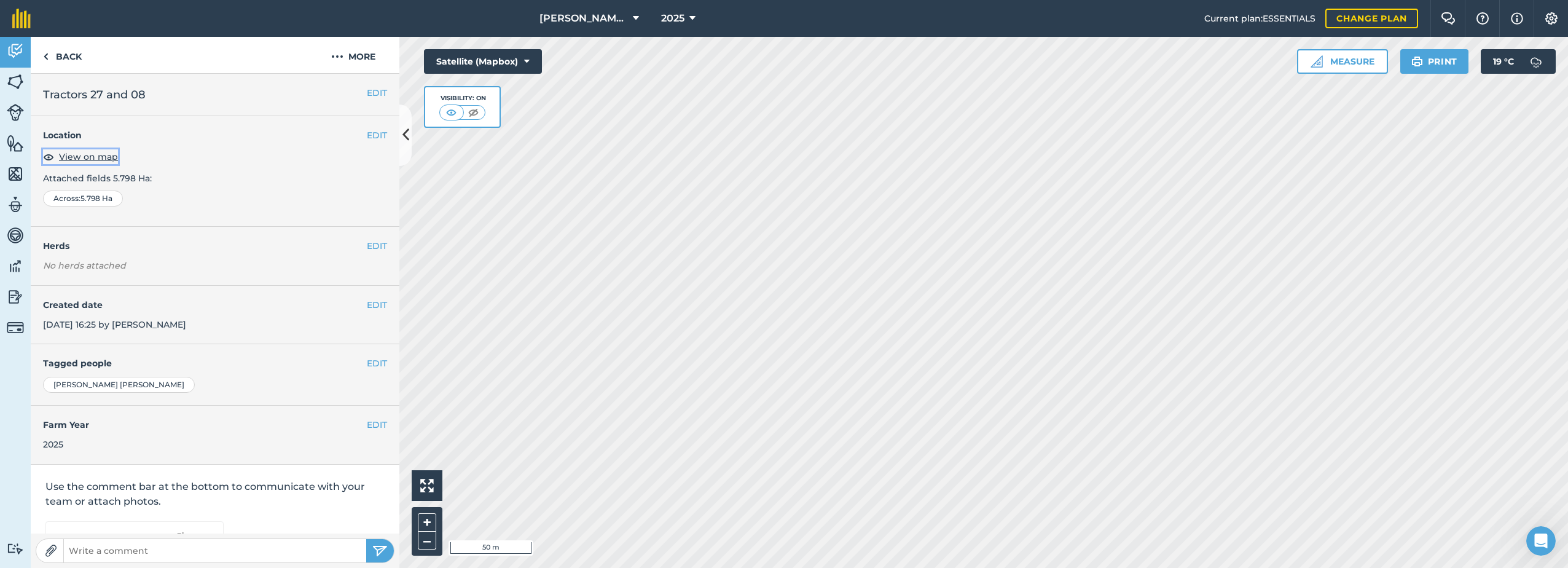
click at [79, 159] on span "View on map" at bounding box center [88, 156] width 59 height 13
click at [19, 51] on img at bounding box center [15, 51] width 17 height 19
